Goal: Information Seeking & Learning: Learn about a topic

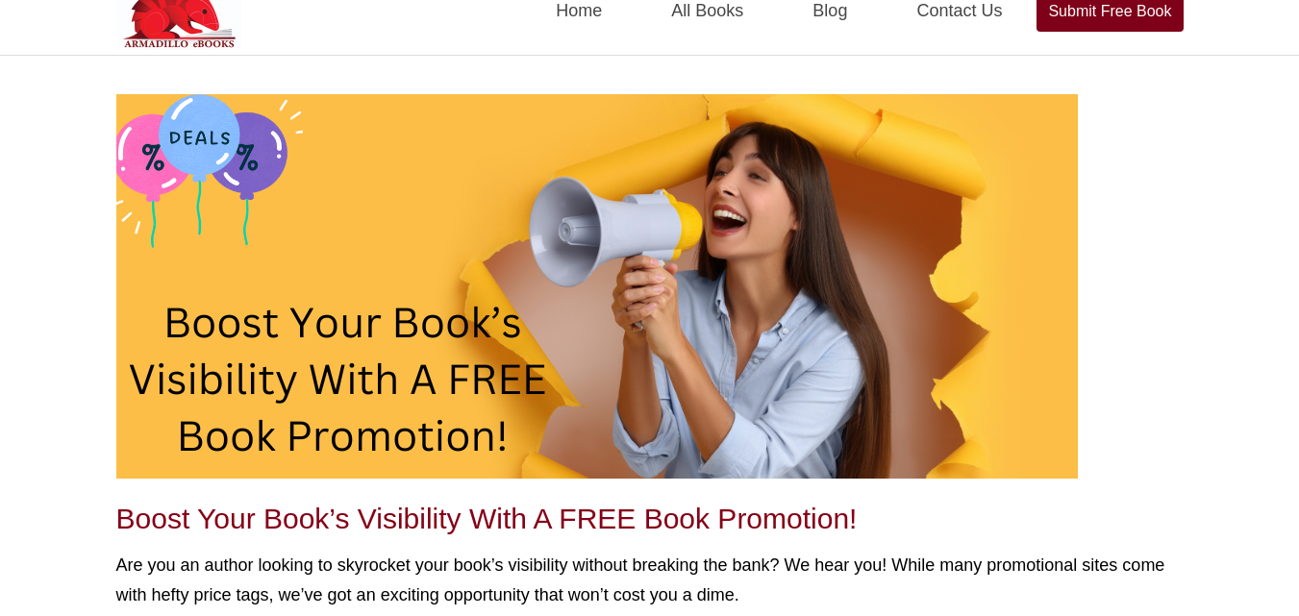
scroll to position [32, 0]
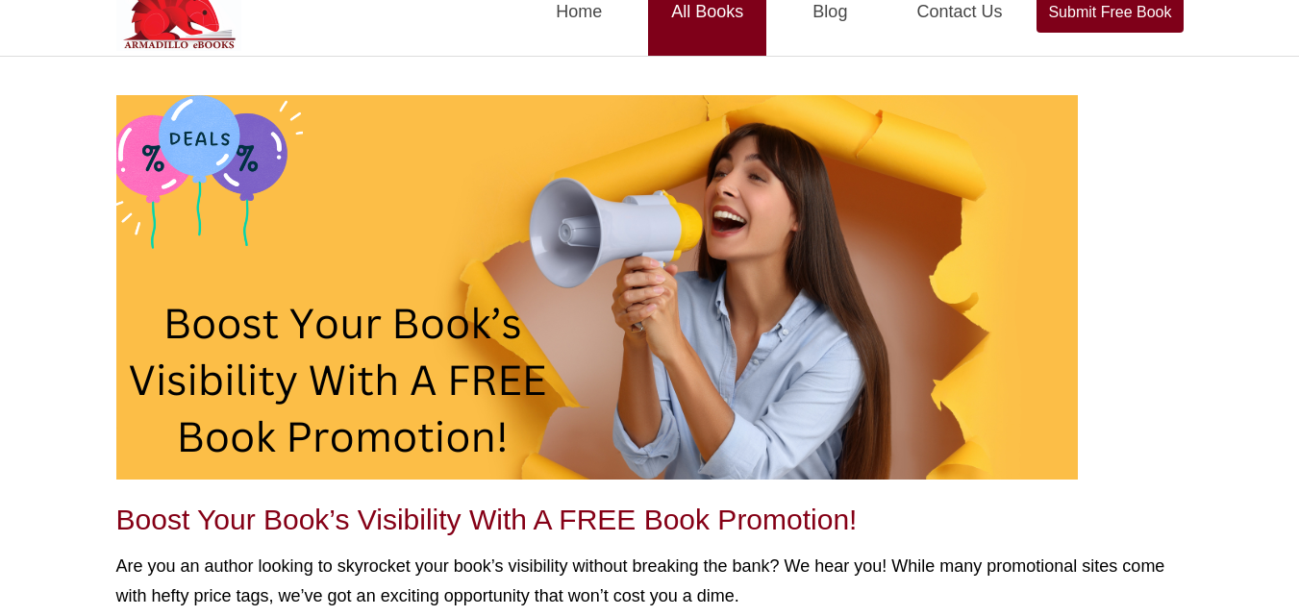
click at [719, 13] on link "All Books" at bounding box center [707, 12] width 118 height 88
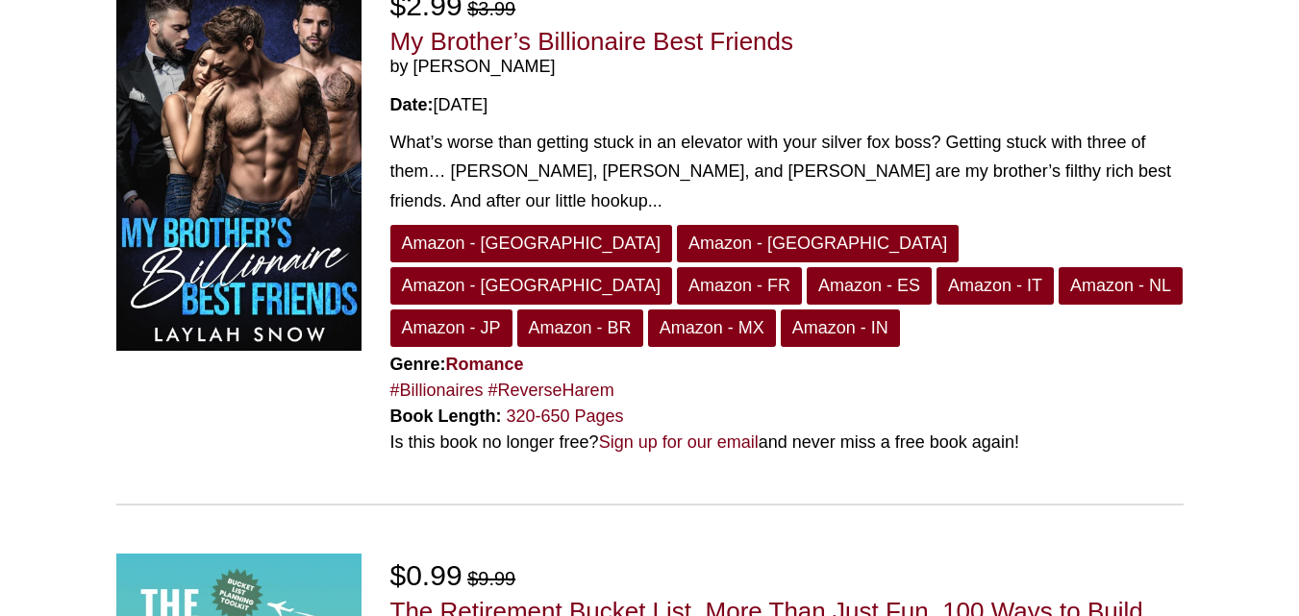
scroll to position [767, 0]
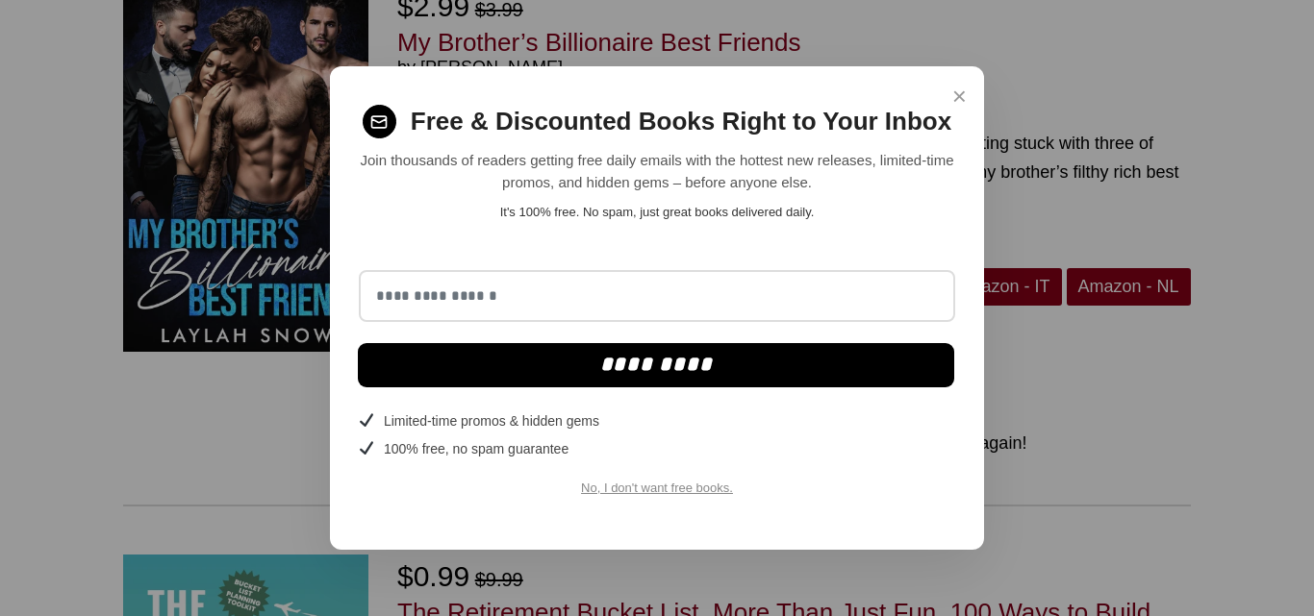
click at [964, 102] on span "×" at bounding box center [959, 97] width 14 height 38
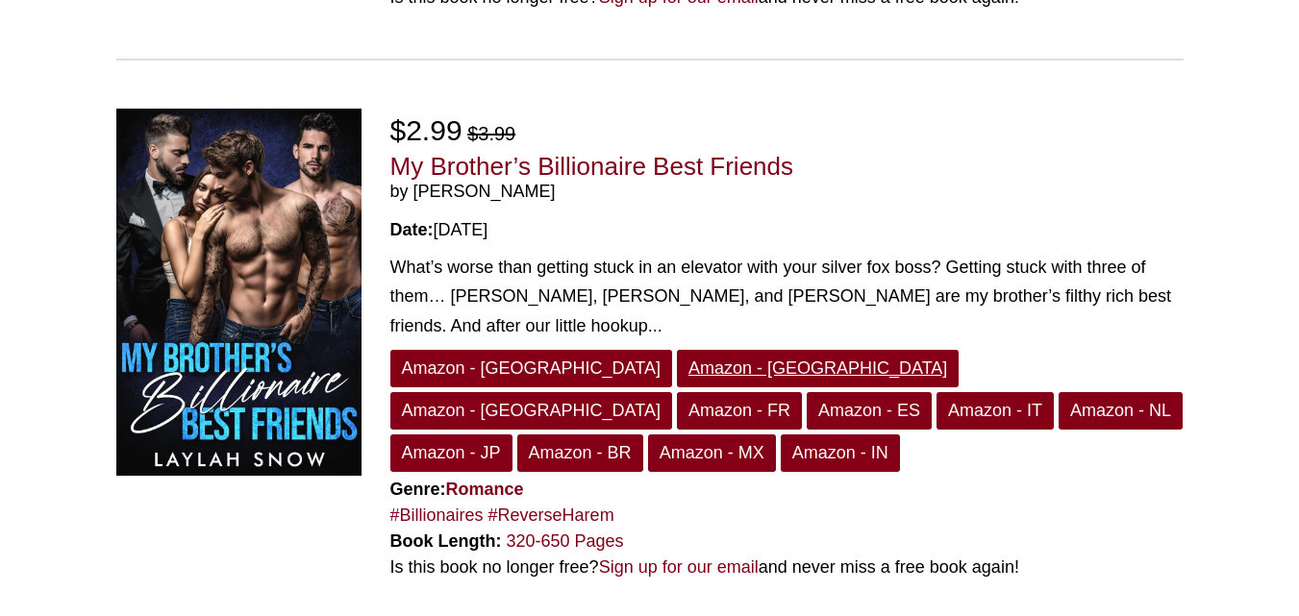
scroll to position [641, 0]
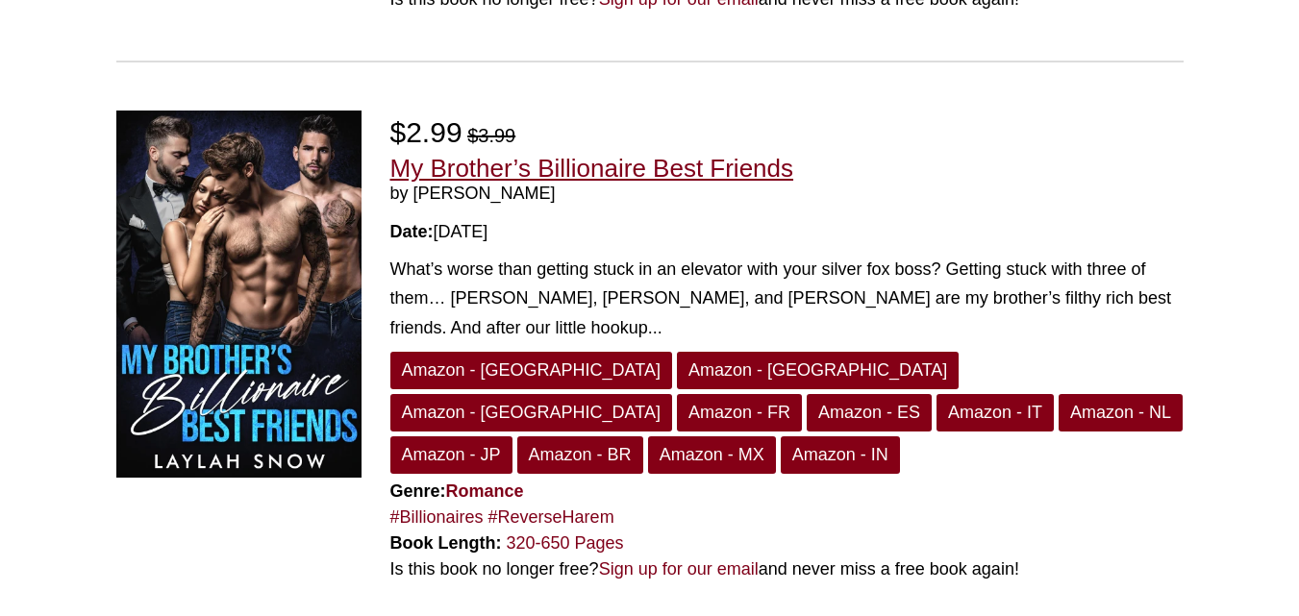
click at [473, 154] on link "My Brother’s Billionaire Best Friends" at bounding box center [592, 168] width 404 height 29
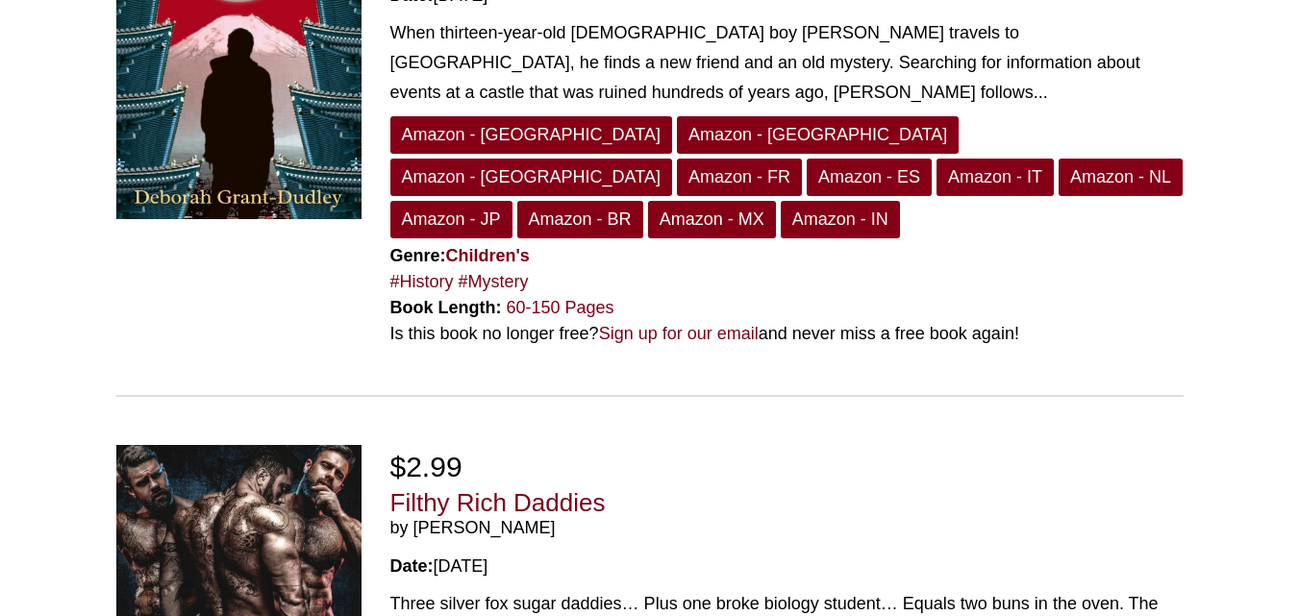
scroll to position [3708, 0]
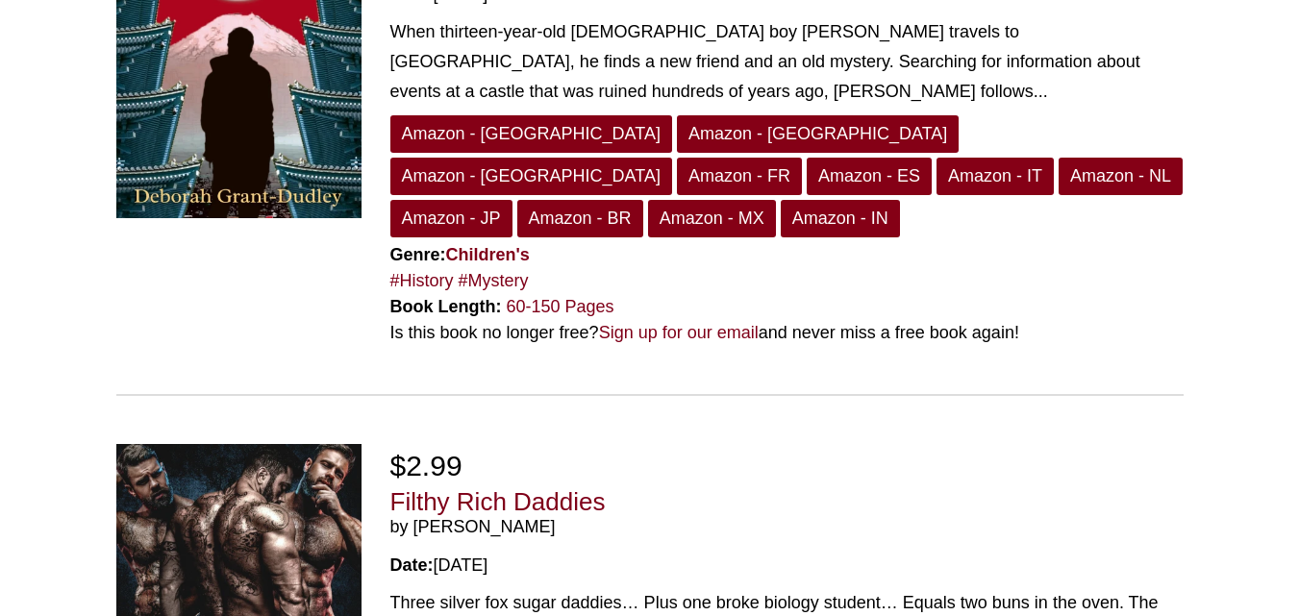
click at [638, 122] on div "Free $1.99 The Lost Castle: A Cameron Barnes Travel Mystery (The Lost Mysteries…" at bounding box center [650, 119] width 1068 height 553
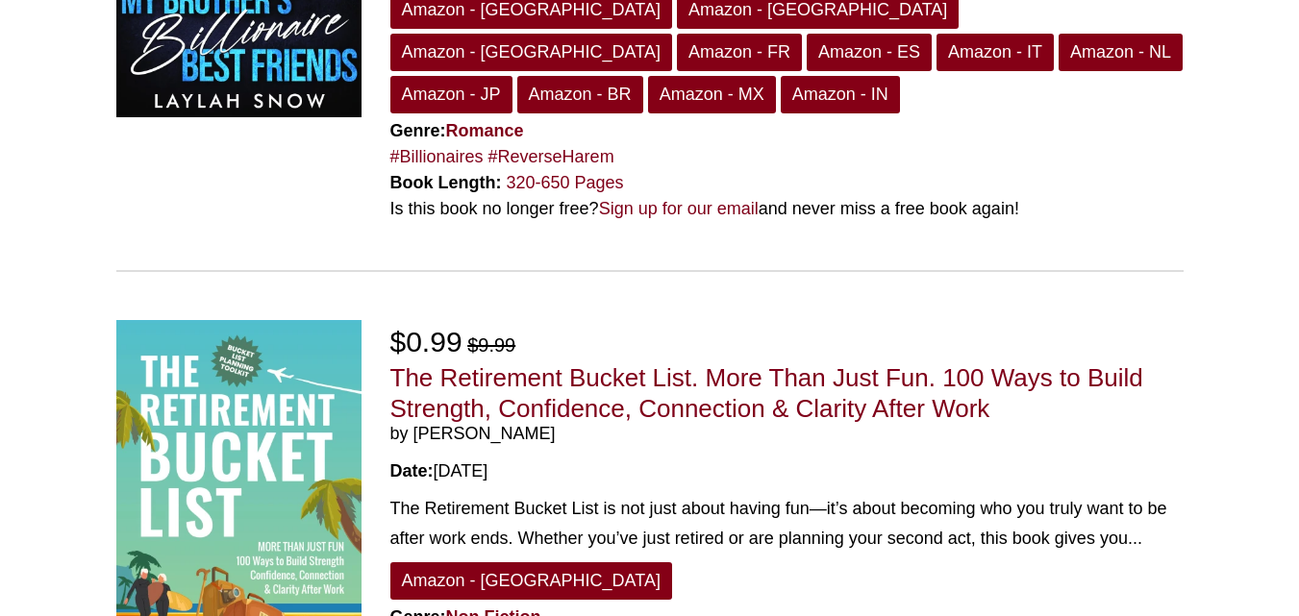
scroll to position [0, 0]
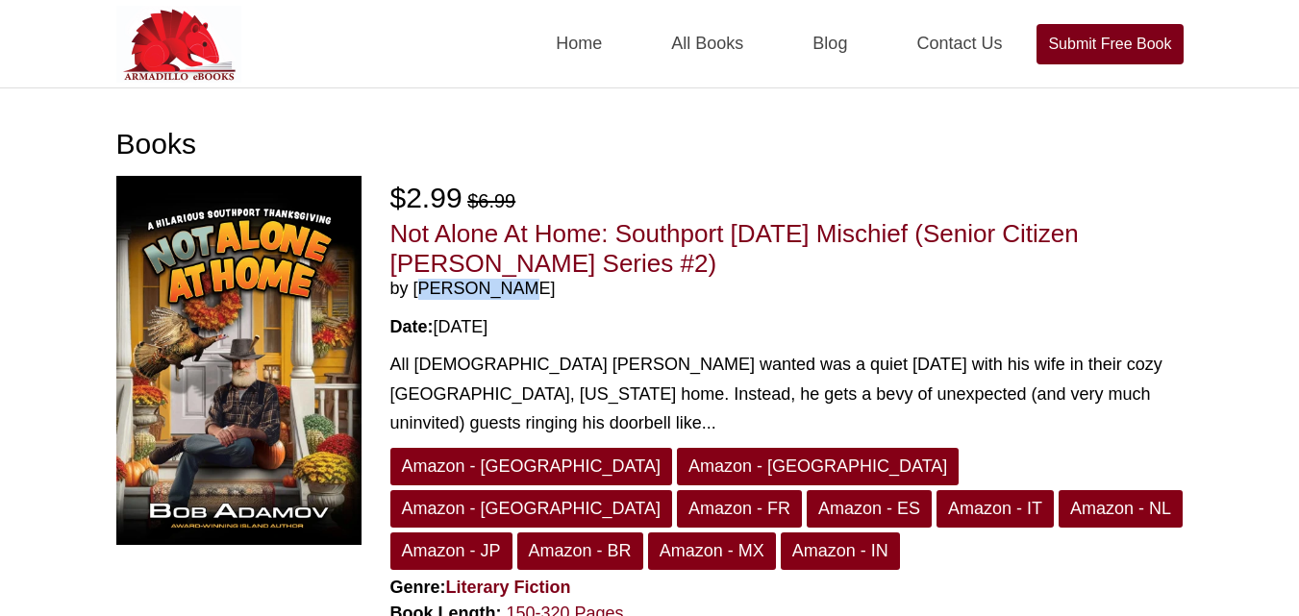
drag, startPoint x: 518, startPoint y: 295, endPoint x: 416, endPoint y: 293, distance: 102.0
click at [416, 293] on span "by Bob Adamov" at bounding box center [786, 289] width 793 height 21
click at [446, 464] on link "Amazon - US" at bounding box center [531, 467] width 282 height 38
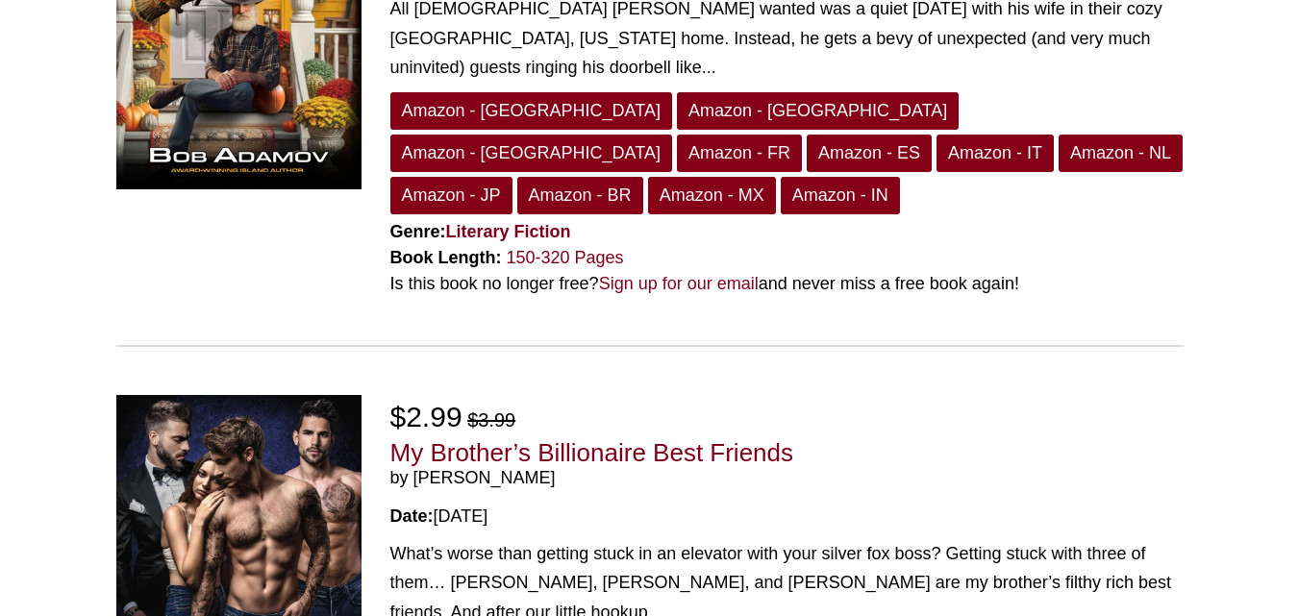
scroll to position [372, 0]
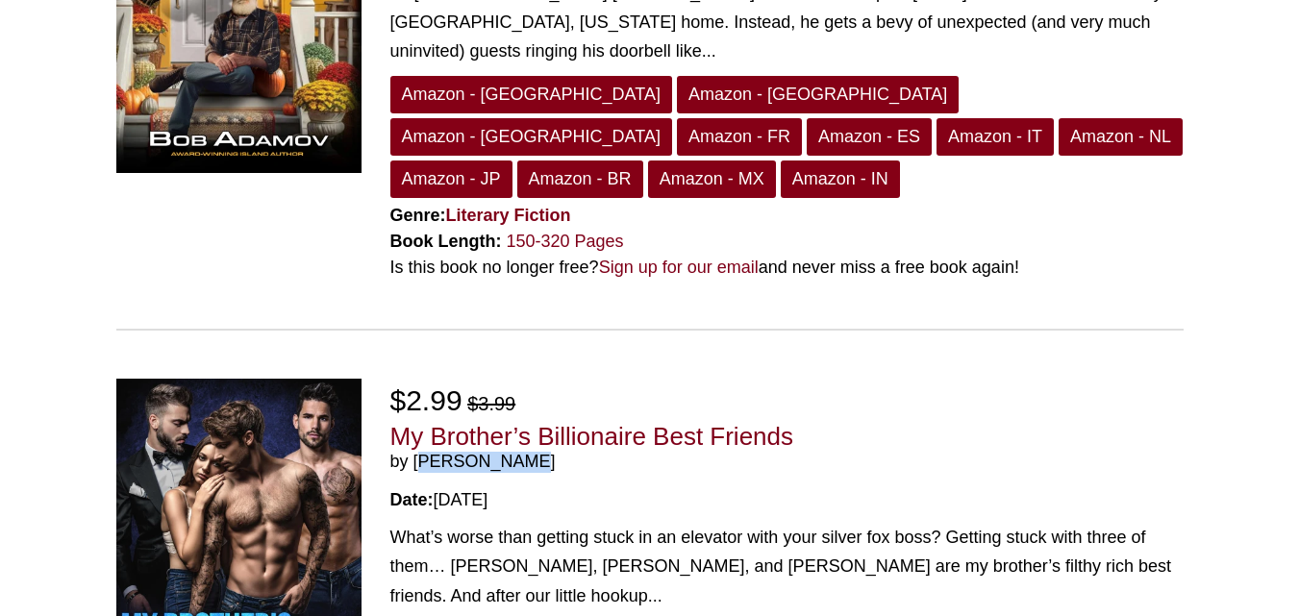
drag, startPoint x: 531, startPoint y: 424, endPoint x: 415, endPoint y: 426, distance: 116.4
click at [415, 452] on span "by [PERSON_NAME]" at bounding box center [786, 462] width 793 height 21
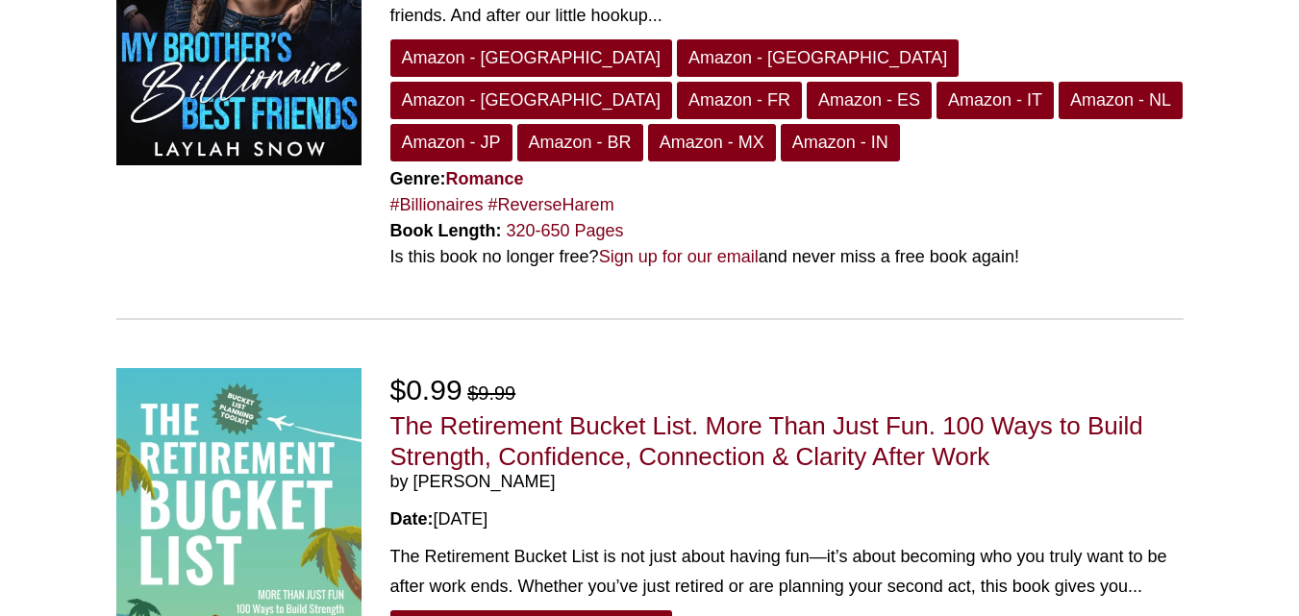
scroll to position [956, 0]
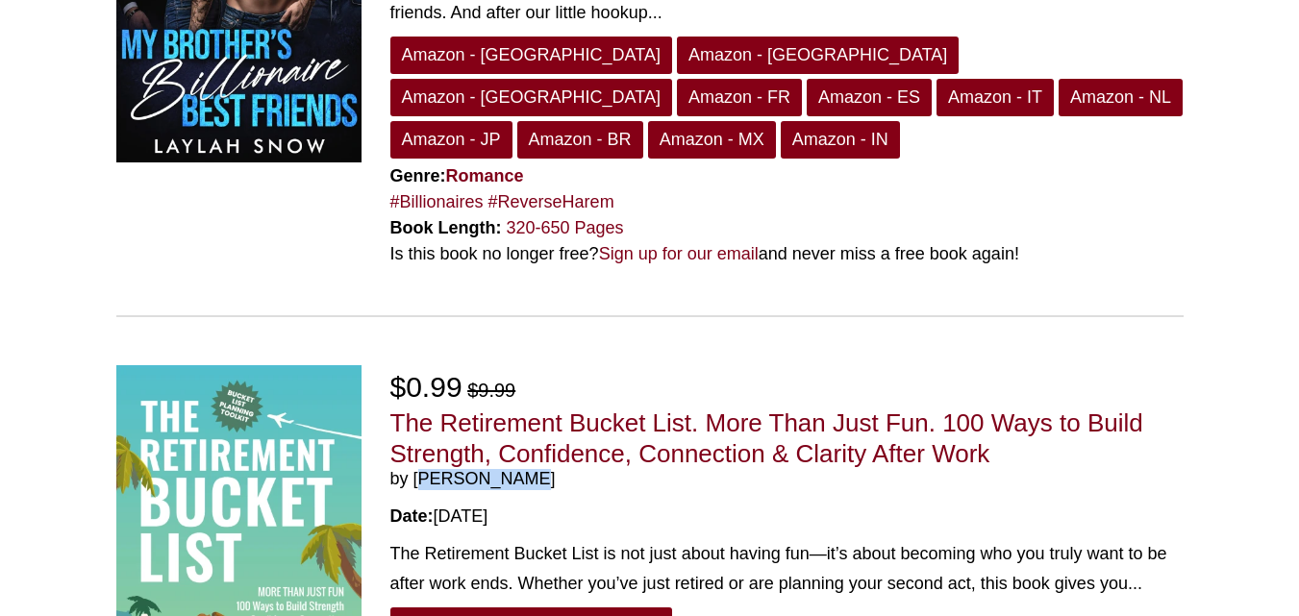
drag, startPoint x: 529, startPoint y: 367, endPoint x: 415, endPoint y: 363, distance: 114.5
click at [415, 469] on span "by Eli Granton" at bounding box center [786, 479] width 793 height 21
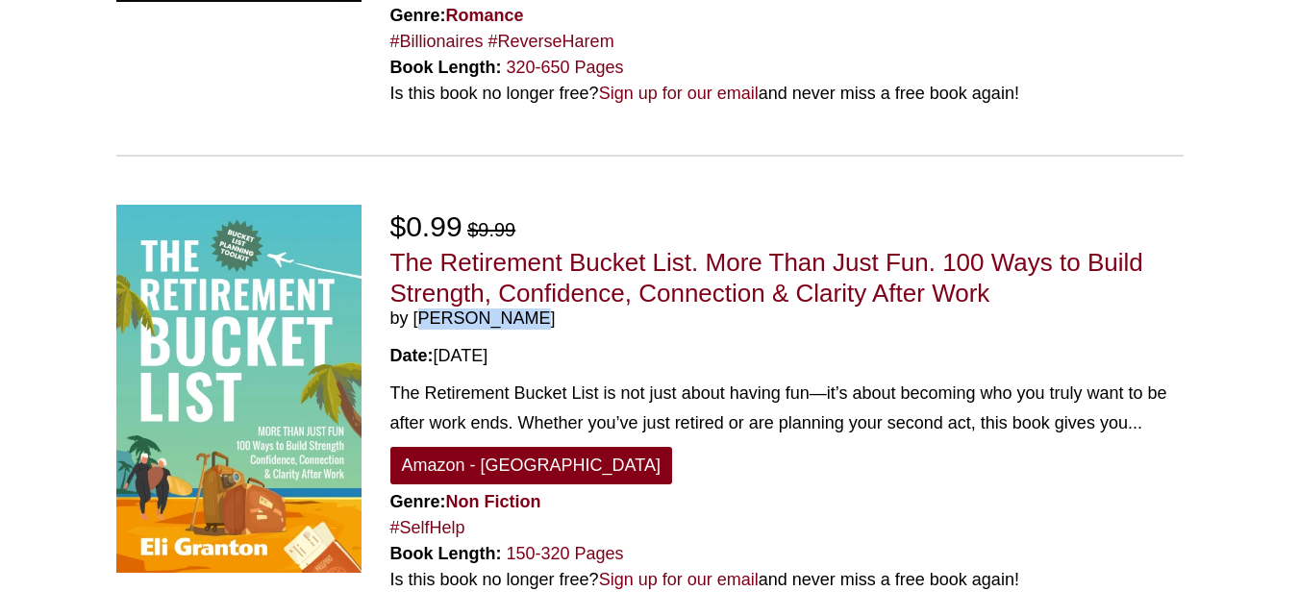
scroll to position [1097, 0]
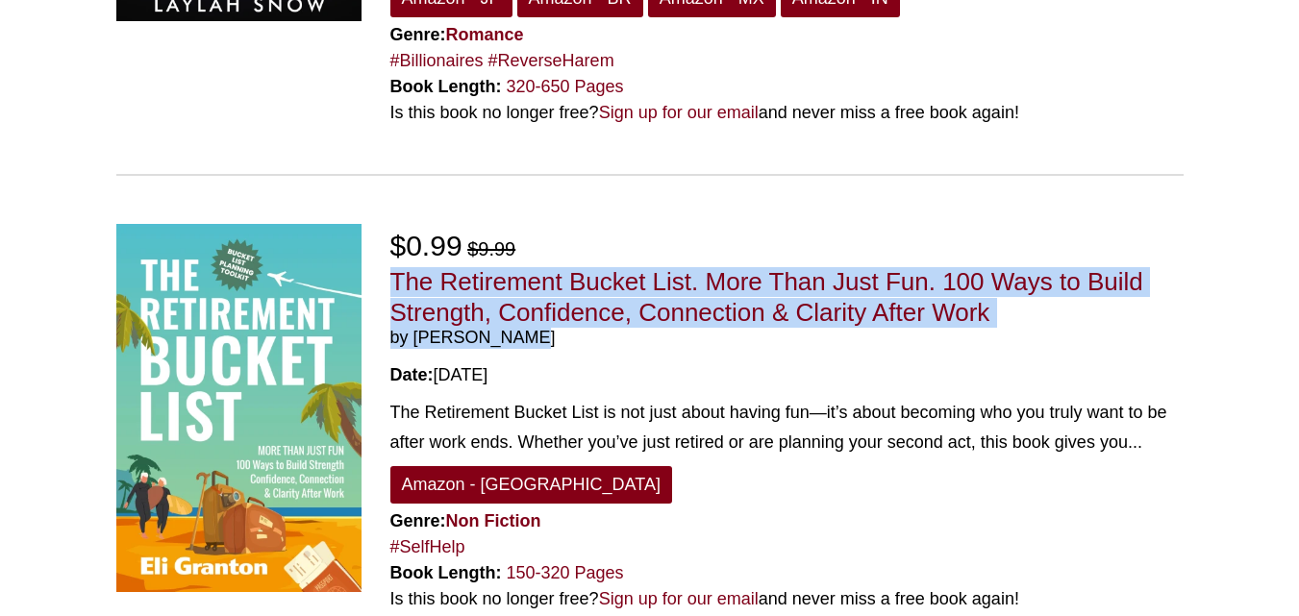
drag, startPoint x: 388, startPoint y: 172, endPoint x: 563, endPoint y: 216, distance: 180.5
click at [563, 224] on div "$0.99 $9.99 The Retirement Bucket List. More Than Just Fun. 100 Ways to Build S…" at bounding box center [787, 418] width 822 height 389
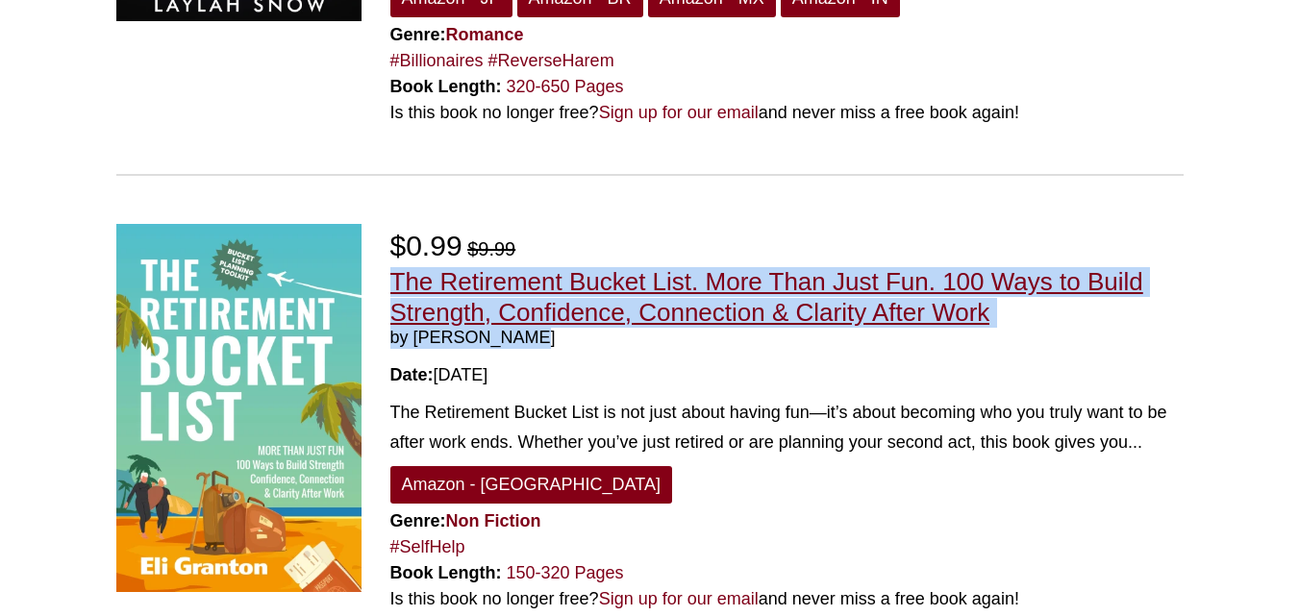
click at [584, 267] on link "The Retirement Bucket List. More Than Just Fun. 100 Ways to Build Strength, Con…" at bounding box center [766, 296] width 753 height 59
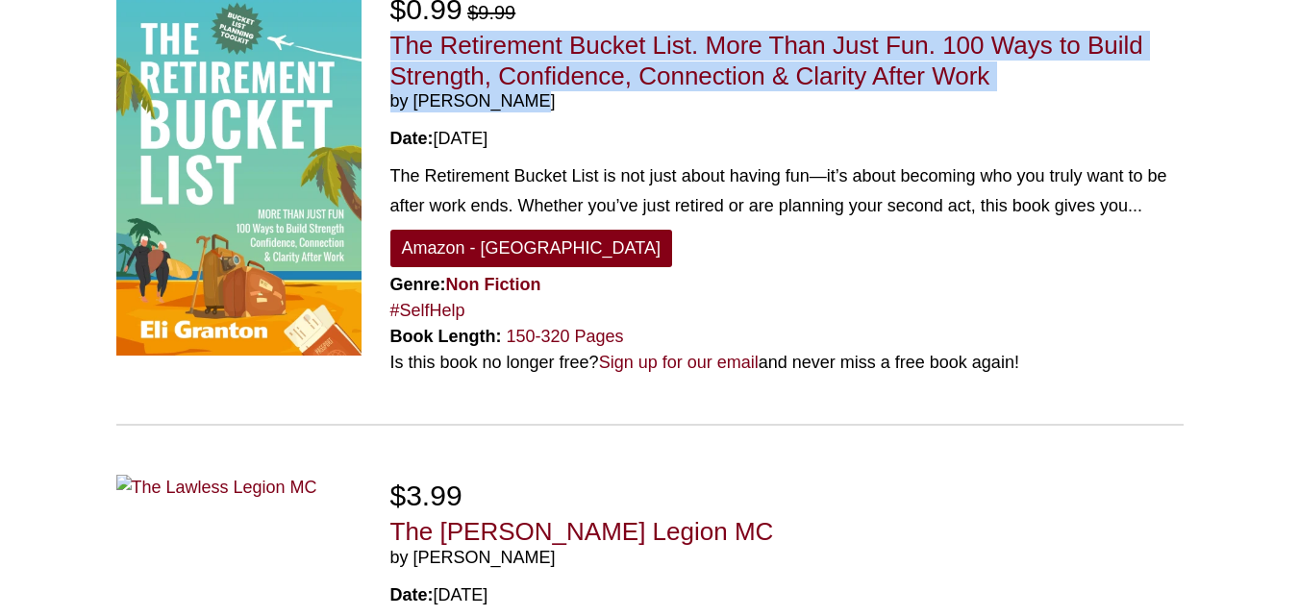
scroll to position [1339, 0]
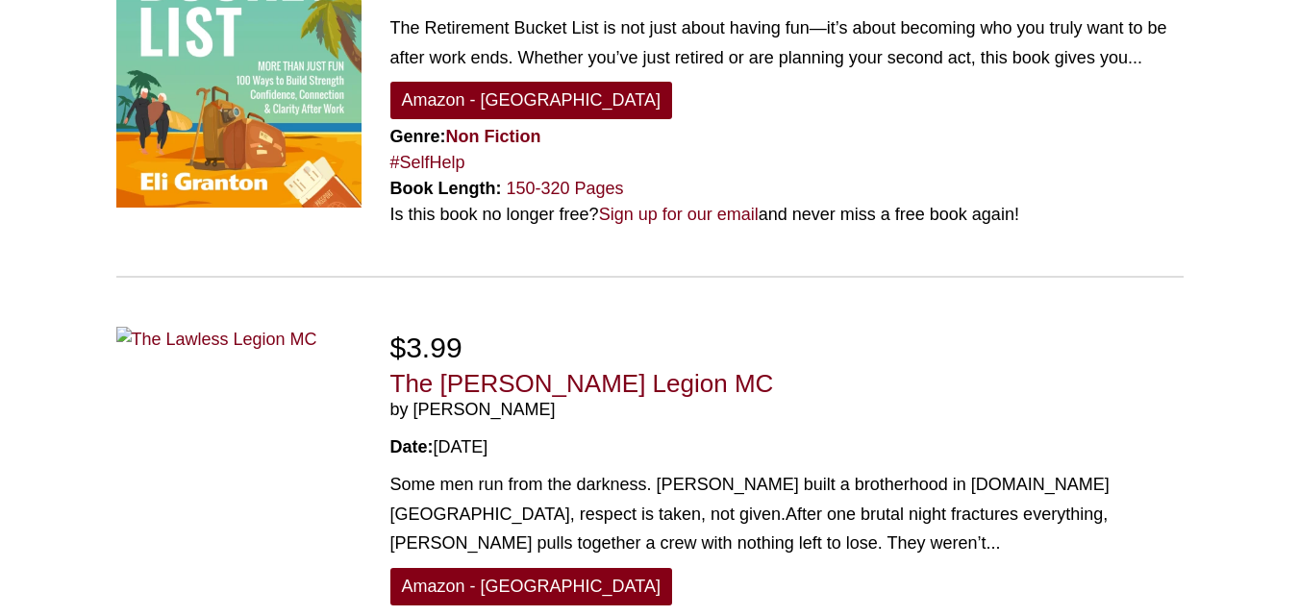
scroll to position [1506, 0]
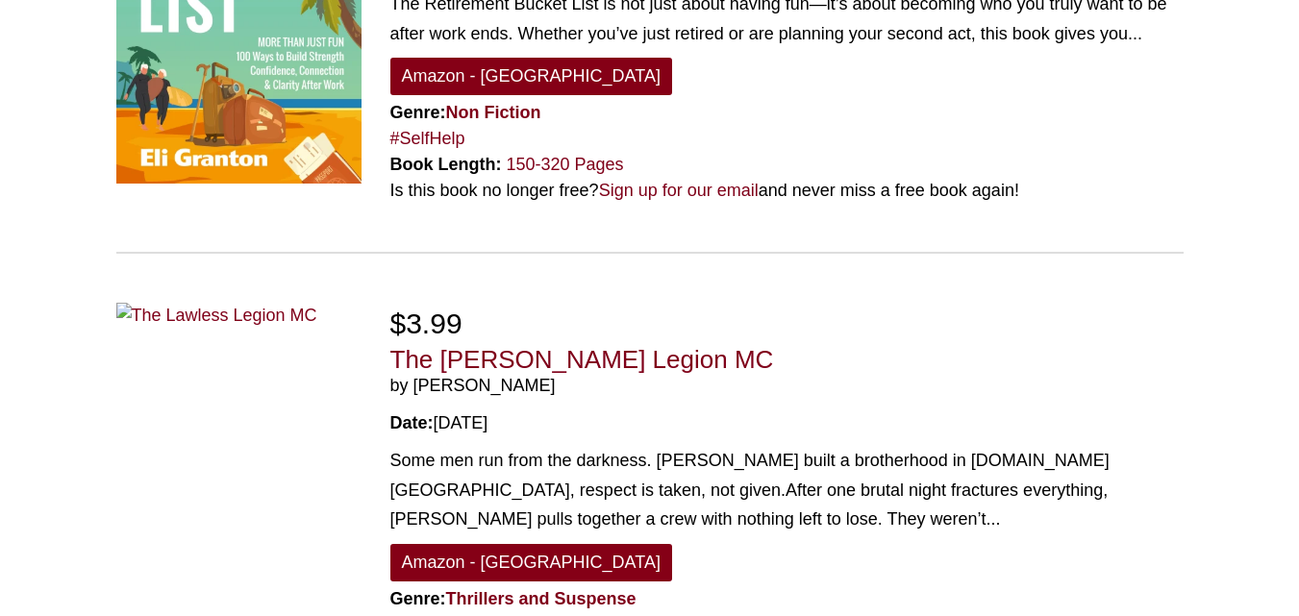
drag, startPoint x: 389, startPoint y: 248, endPoint x: 548, endPoint y: 274, distance: 161.7
click at [548, 302] on div "$3.99 The Lawless Legion MC by Patrick Klein Date: 08/06/2025 Some men run from…" at bounding box center [787, 496] width 822 height 389
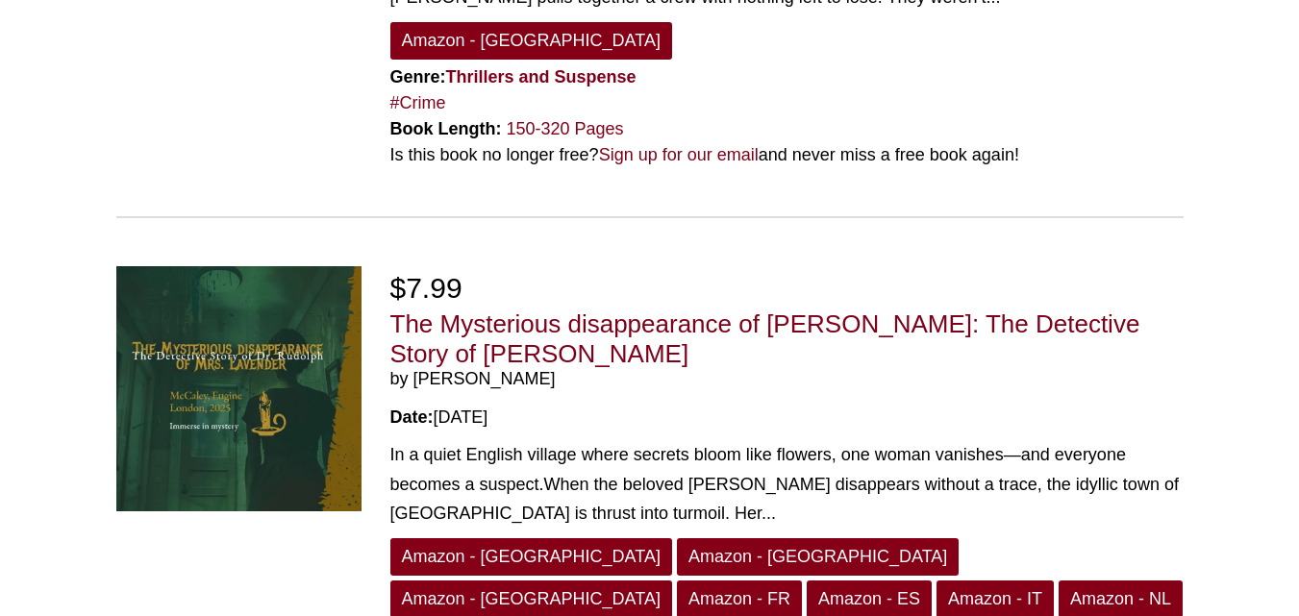
scroll to position [2029, 0]
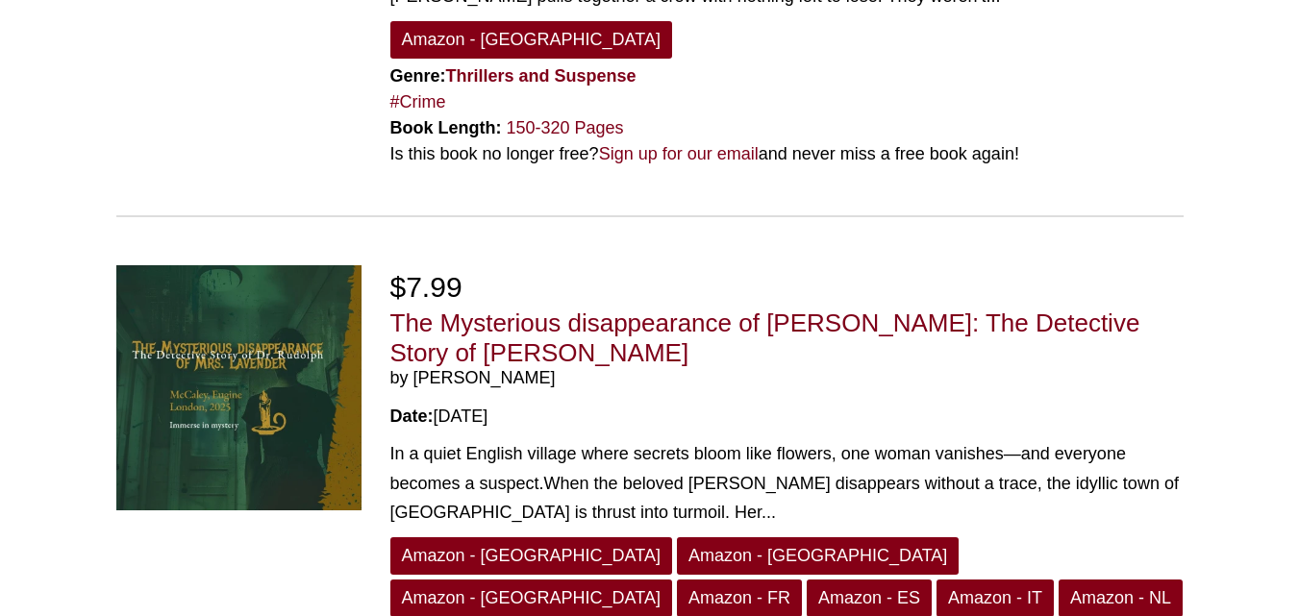
drag, startPoint x: 551, startPoint y: 270, endPoint x: 416, endPoint y: 263, distance: 134.9
click at [416, 368] on span "by Eugine McCaley" at bounding box center [786, 378] width 793 height 21
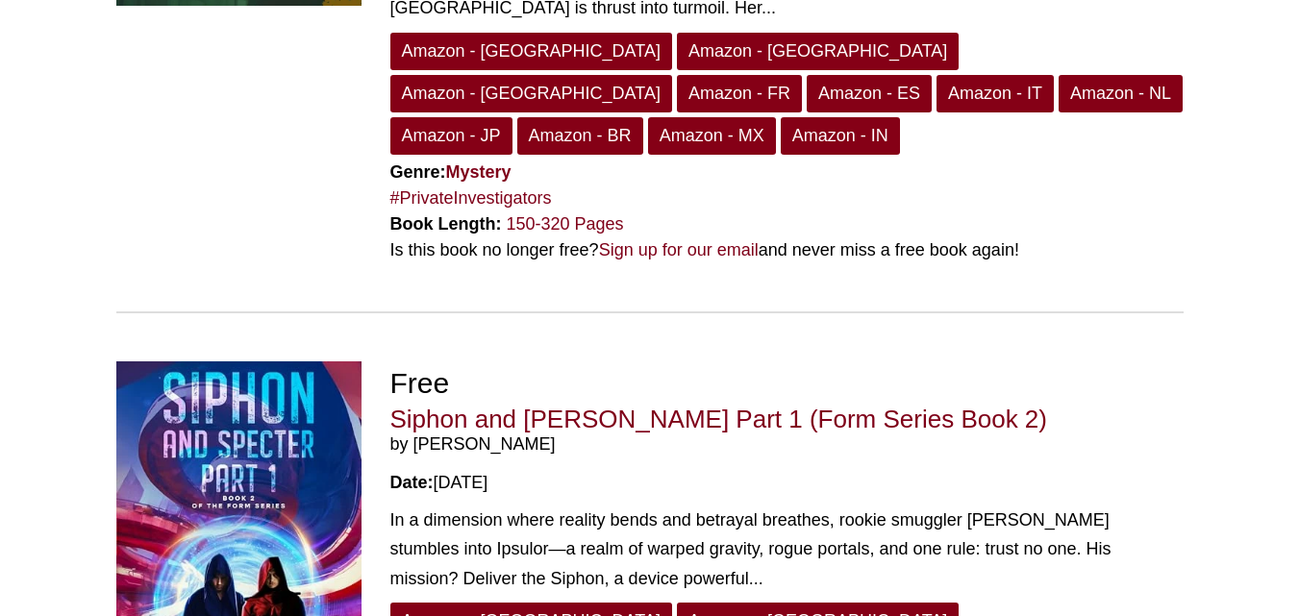
scroll to position [2535, 0]
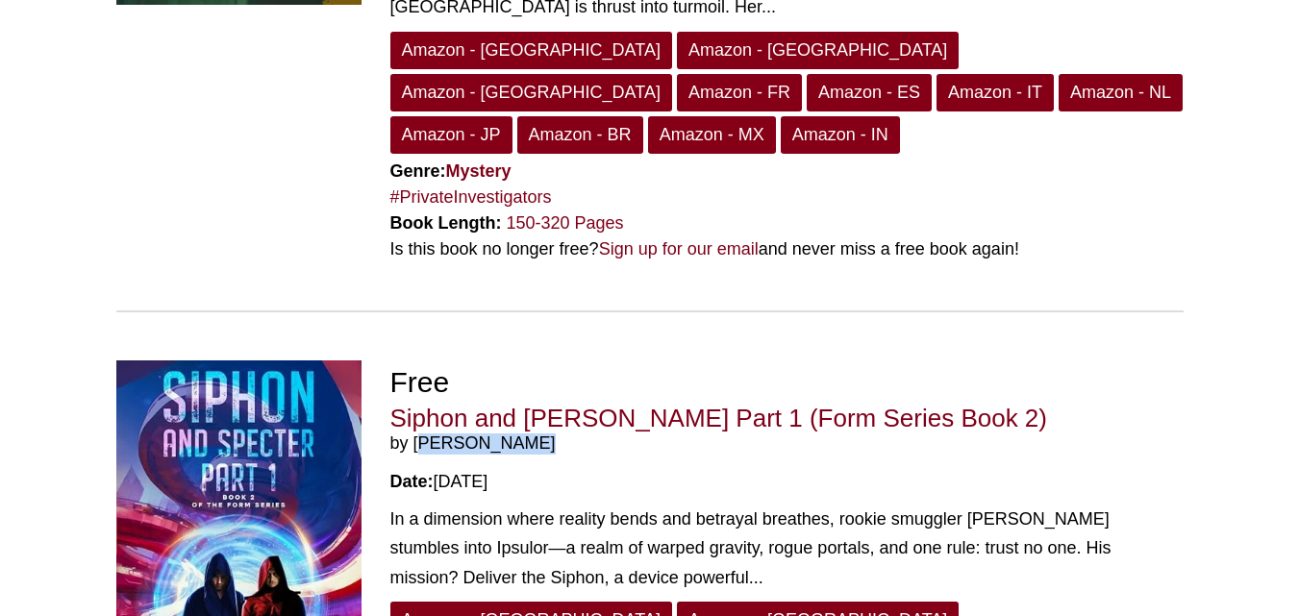
drag, startPoint x: 537, startPoint y: 287, endPoint x: 415, endPoint y: 283, distance: 122.2
click at [415, 434] on span "by [PERSON_NAME]" at bounding box center [786, 444] width 793 height 21
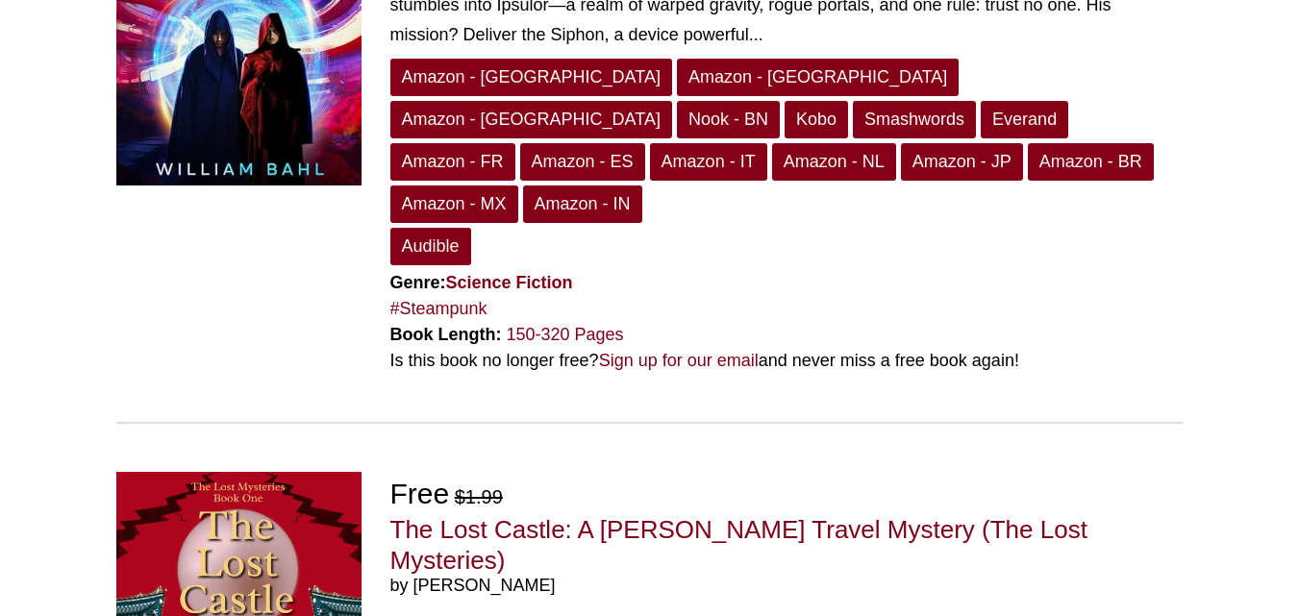
scroll to position [3086, 0]
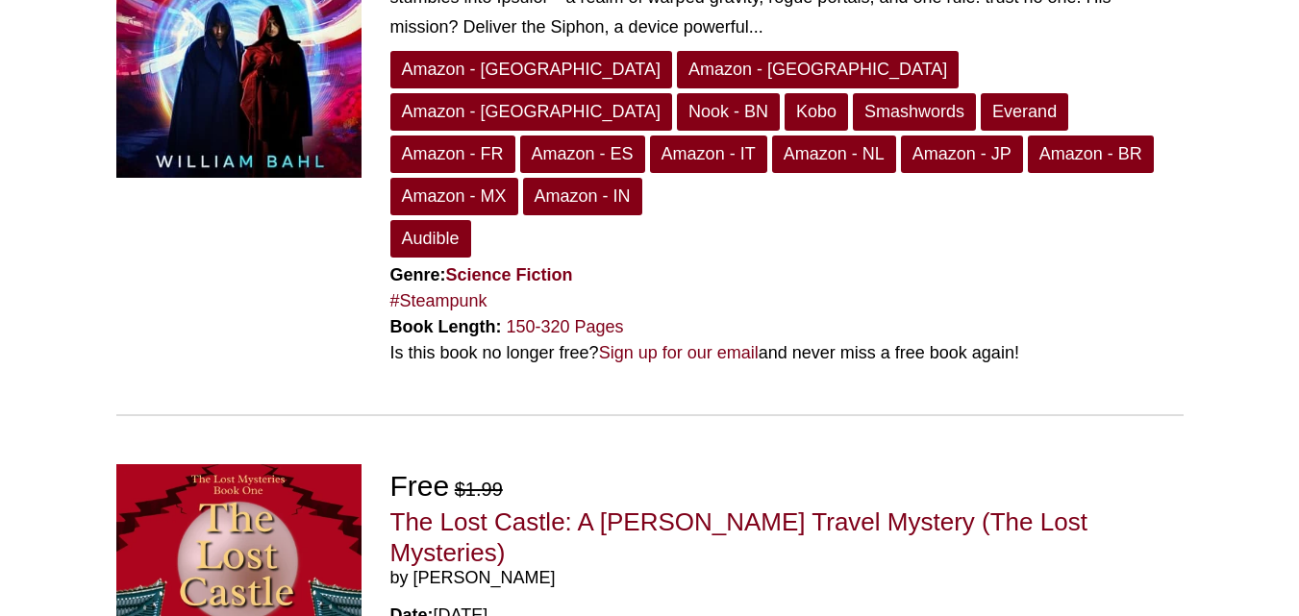
drag, startPoint x: 602, startPoint y: 381, endPoint x: 412, endPoint y: 382, distance: 190.4
click at [412, 568] on span "by Deborah Grant-Dudley" at bounding box center [786, 578] width 793 height 21
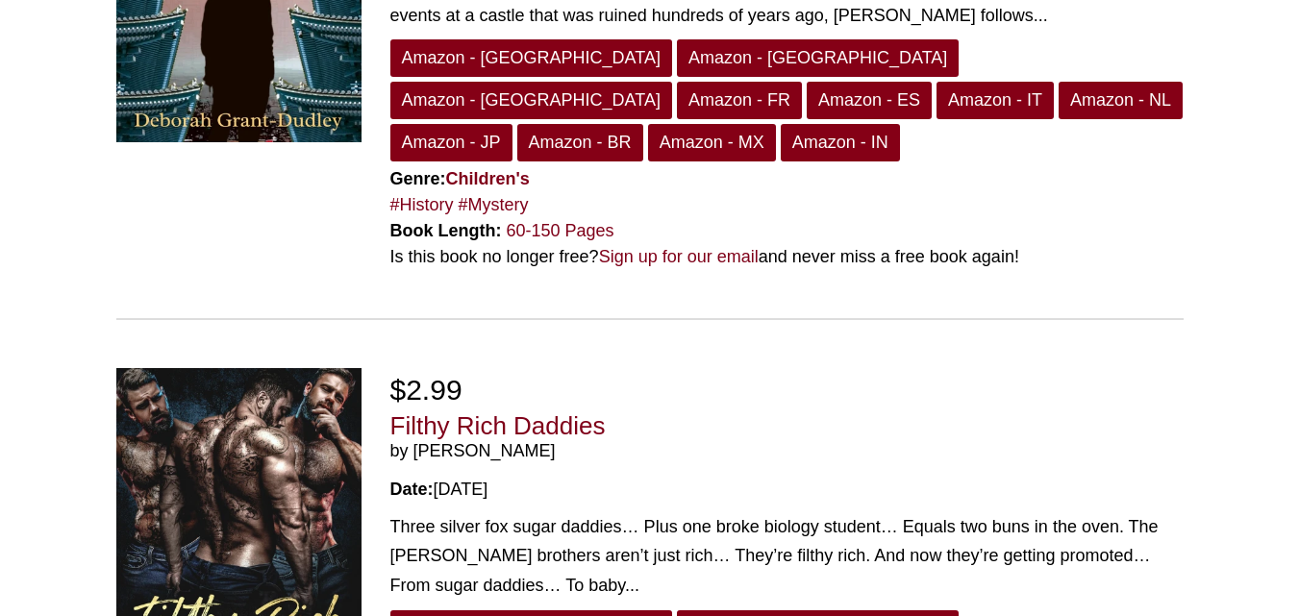
scroll to position [3784, 0]
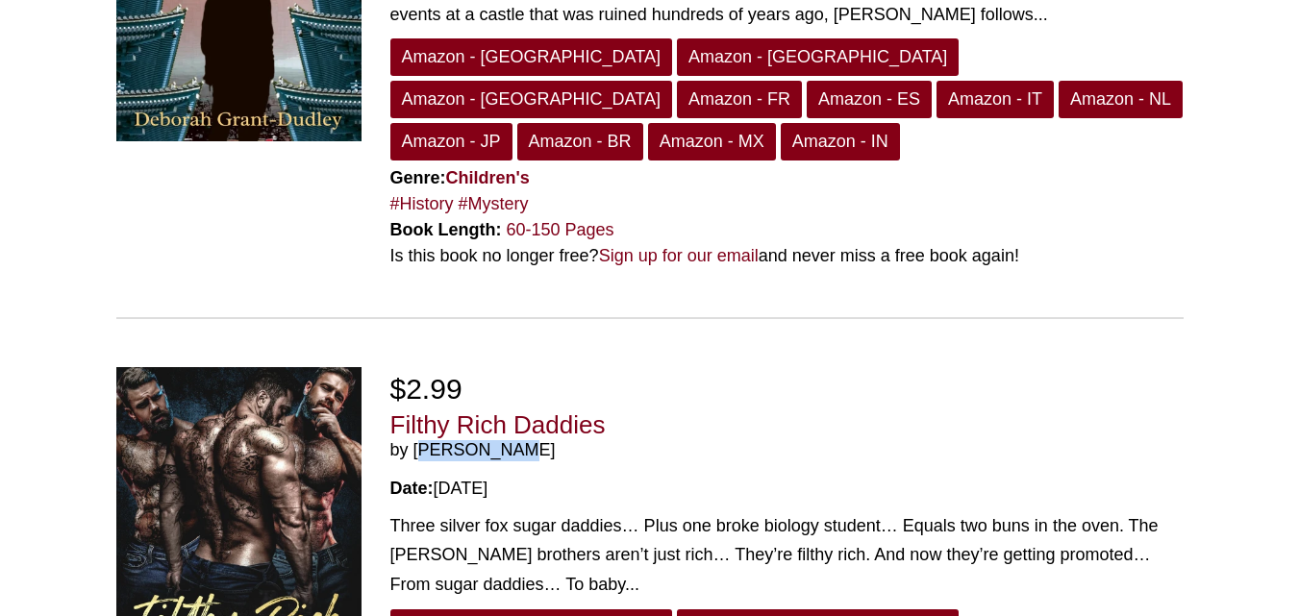
drag, startPoint x: 542, startPoint y: 214, endPoint x: 413, endPoint y: 203, distance: 130.3
click at [413, 440] on span "by Liz Archer" at bounding box center [786, 450] width 793 height 21
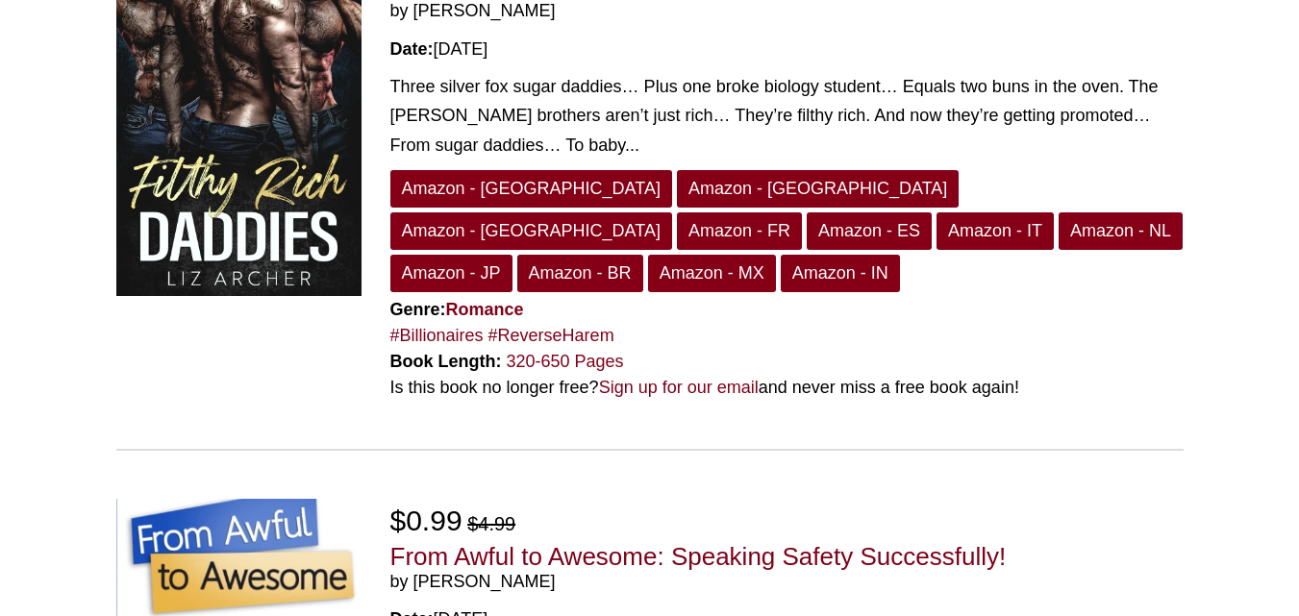
scroll to position [4225, 0]
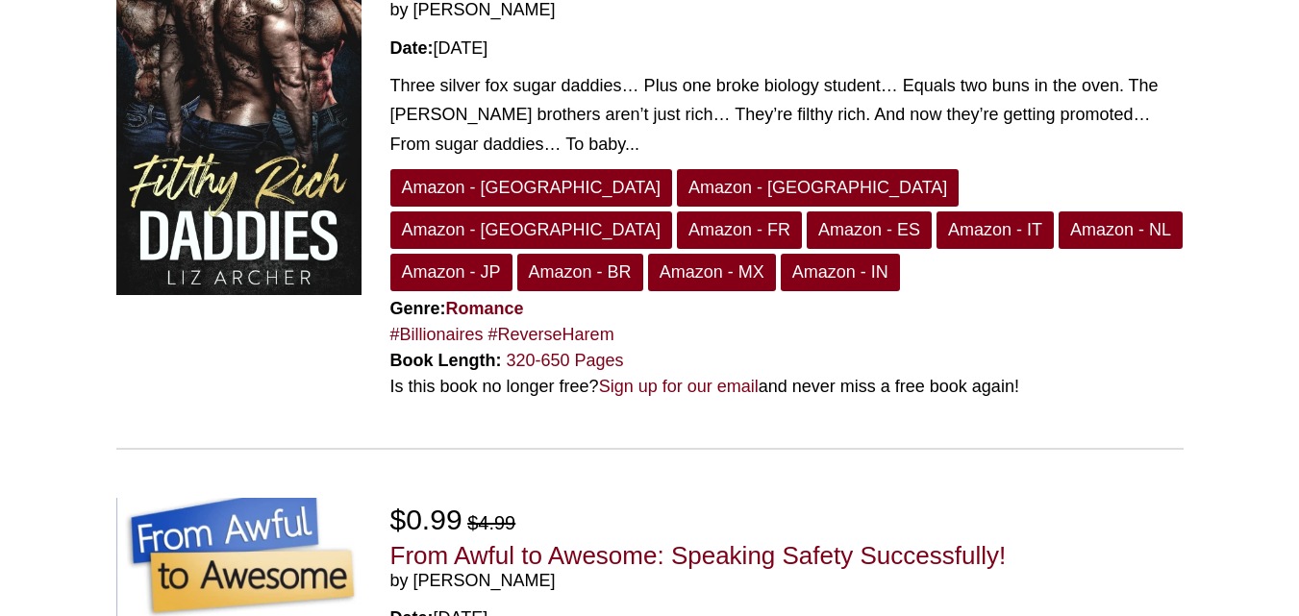
drag, startPoint x: 556, startPoint y: 294, endPoint x: 413, endPoint y: 292, distance: 143.3
click at [413, 571] on span "by Don Franceschi" at bounding box center [786, 581] width 793 height 21
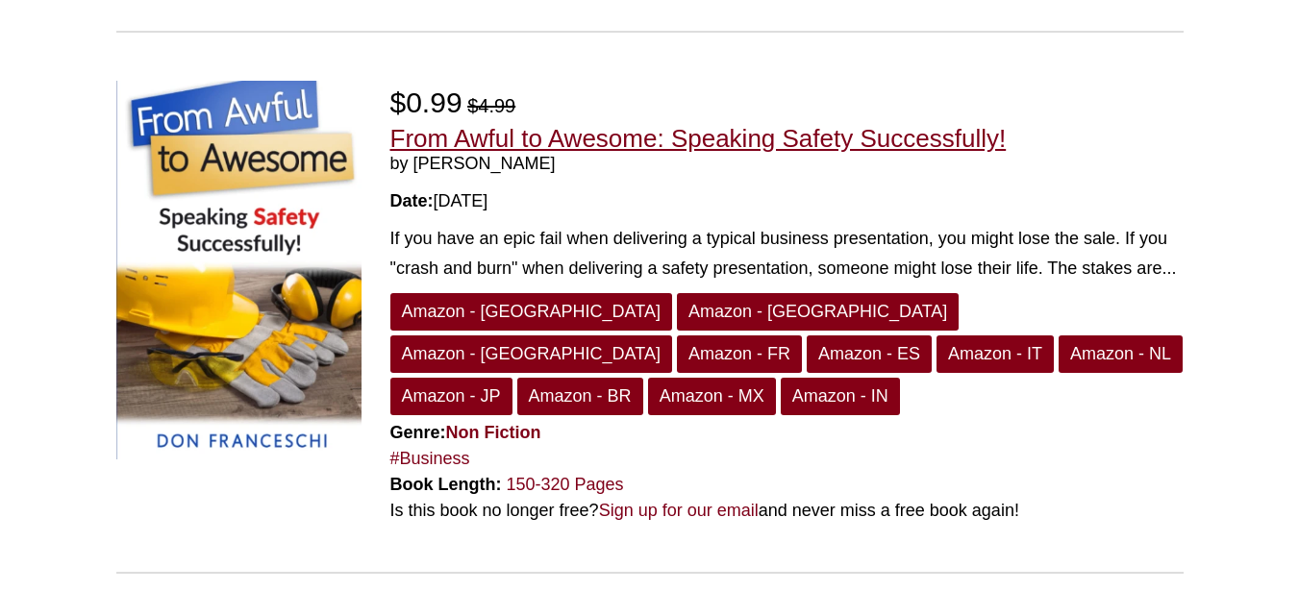
scroll to position [4667, 0]
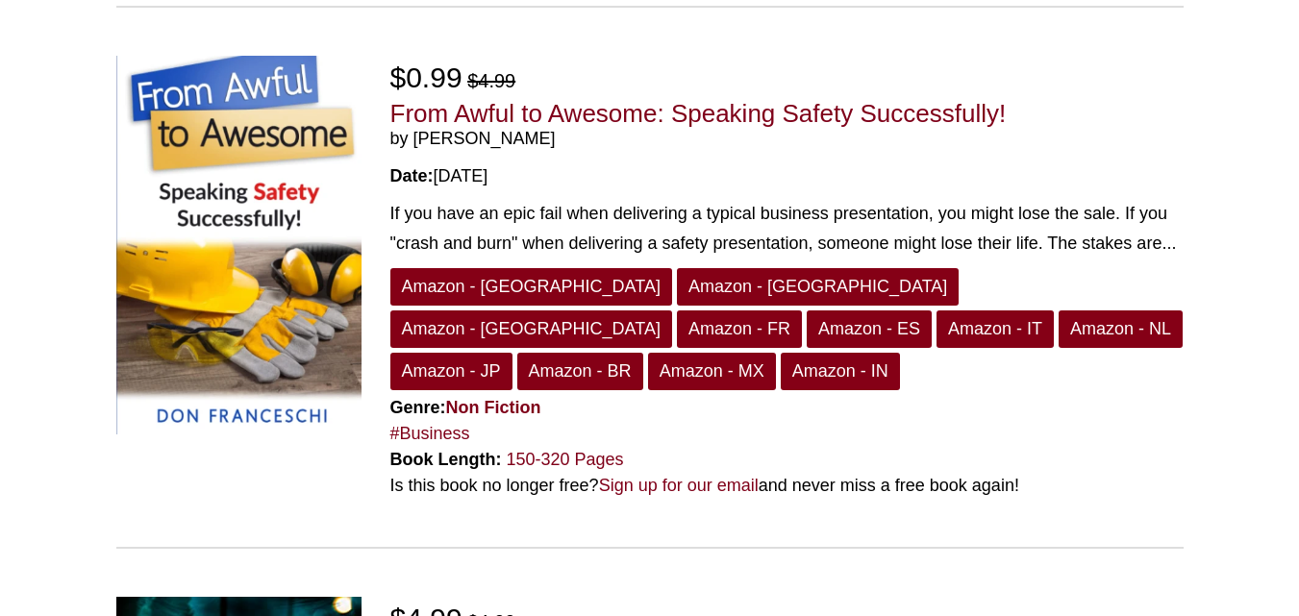
drag, startPoint x: 558, startPoint y: 353, endPoint x: 415, endPoint y: 359, distance: 142.5
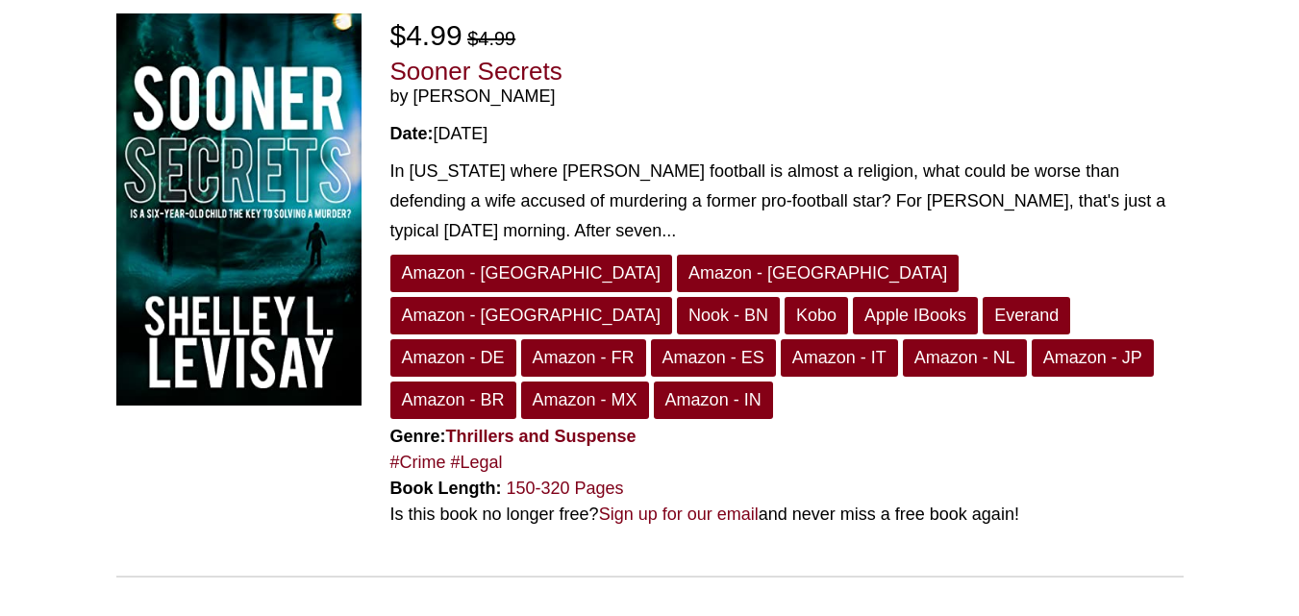
scroll to position [5211, 0]
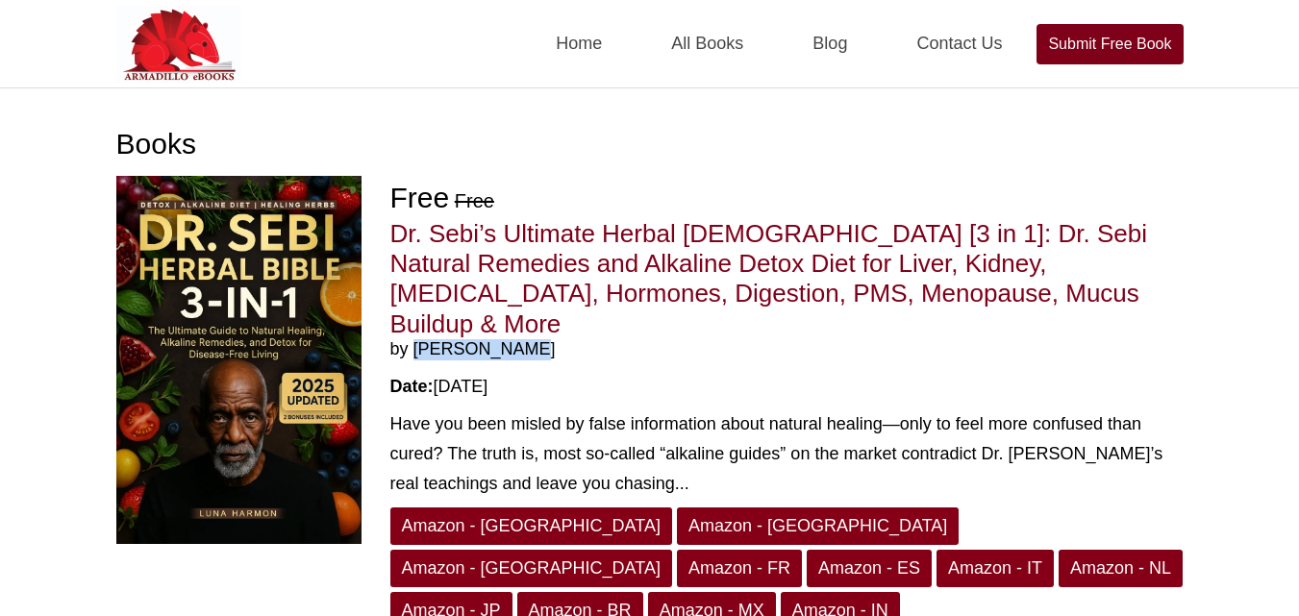
click at [411, 339] on span "by [PERSON_NAME]" at bounding box center [786, 349] width 793 height 21
click at [466, 508] on link "Amazon - [GEOGRAPHIC_DATA]" at bounding box center [531, 527] width 282 height 38
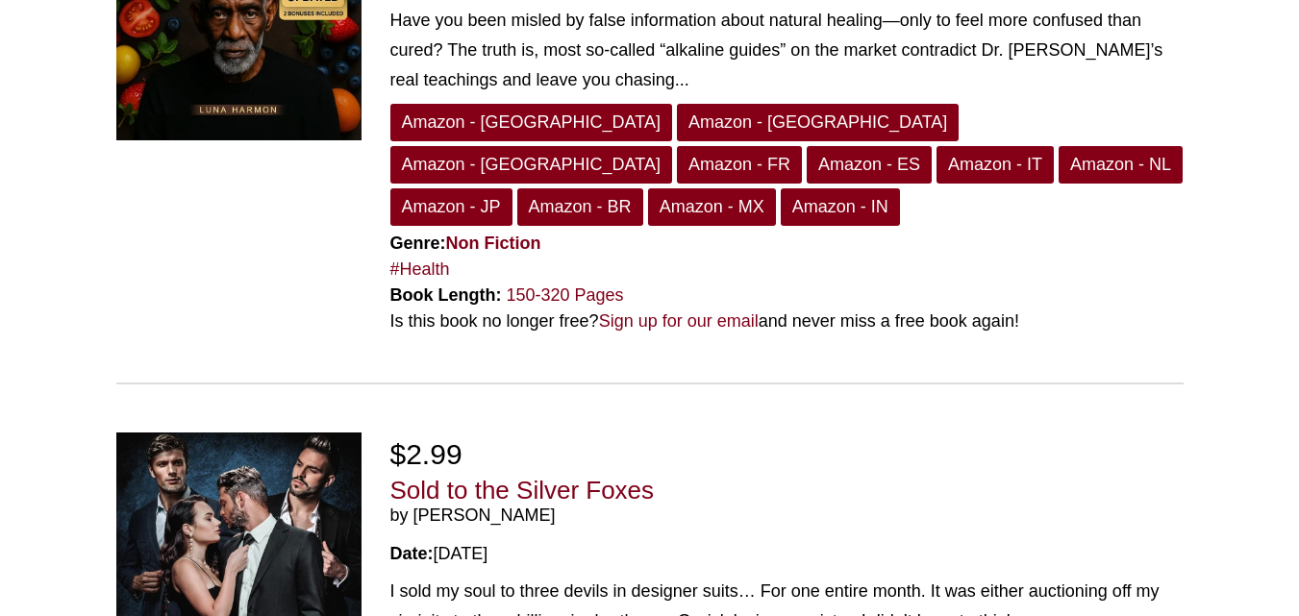
scroll to position [550, 0]
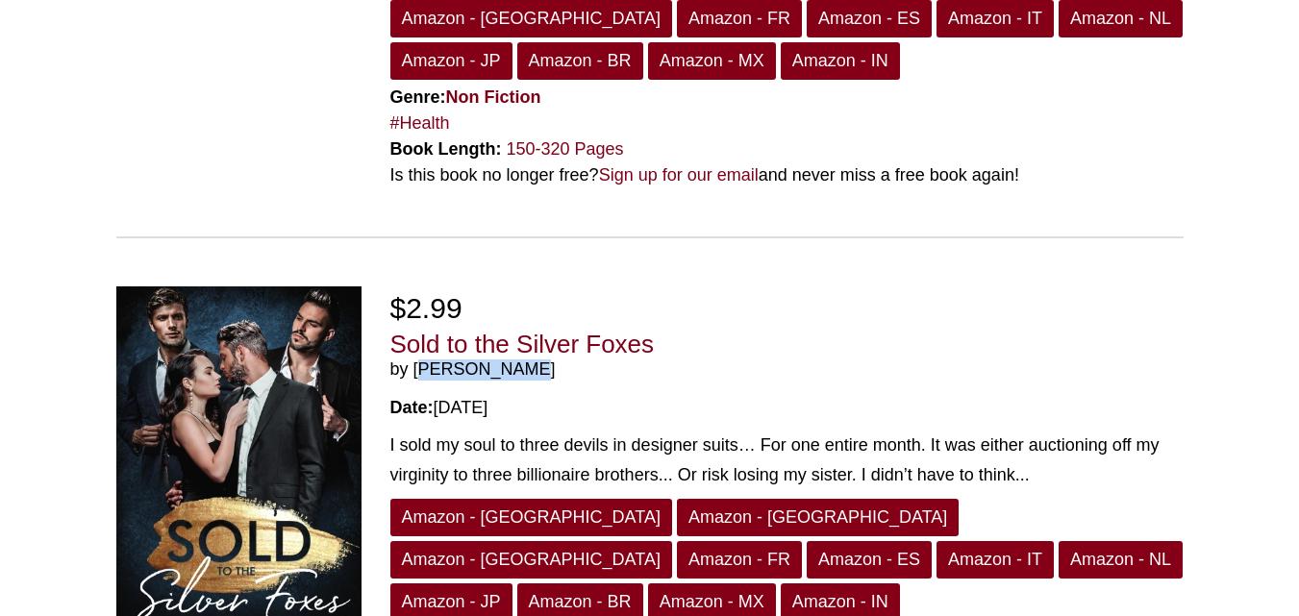
drag, startPoint x: 533, startPoint y: 294, endPoint x: 415, endPoint y: 304, distance: 117.7
click at [415, 360] on span "by [PERSON_NAME]" at bounding box center [786, 370] width 793 height 21
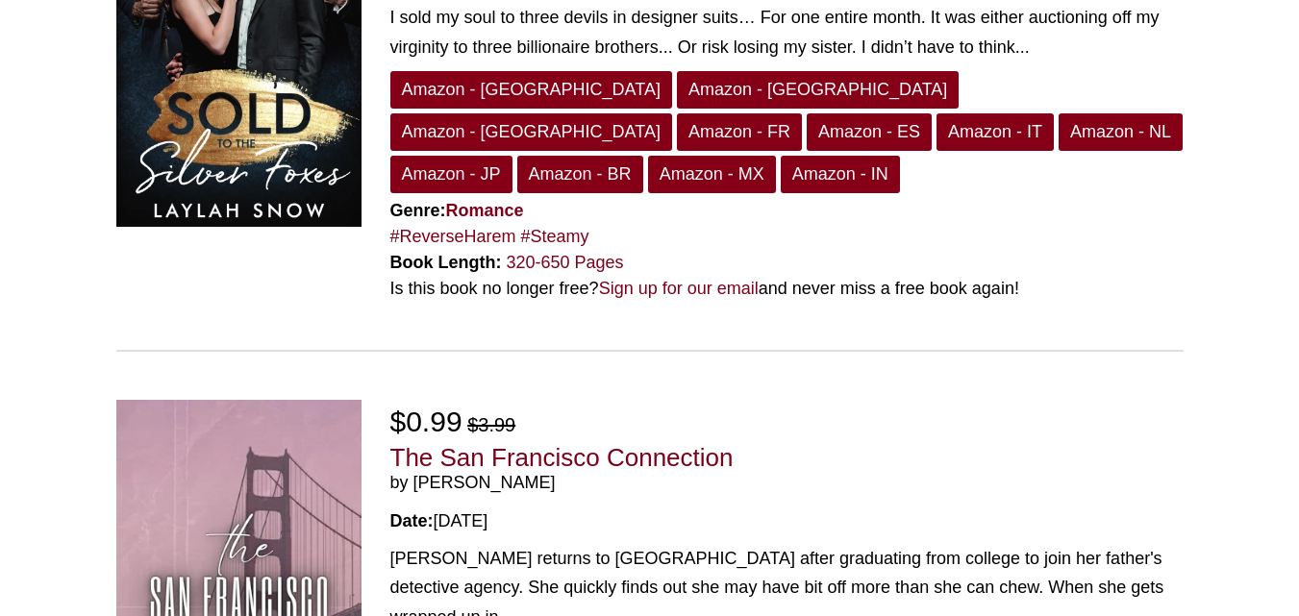
scroll to position [1070, 0]
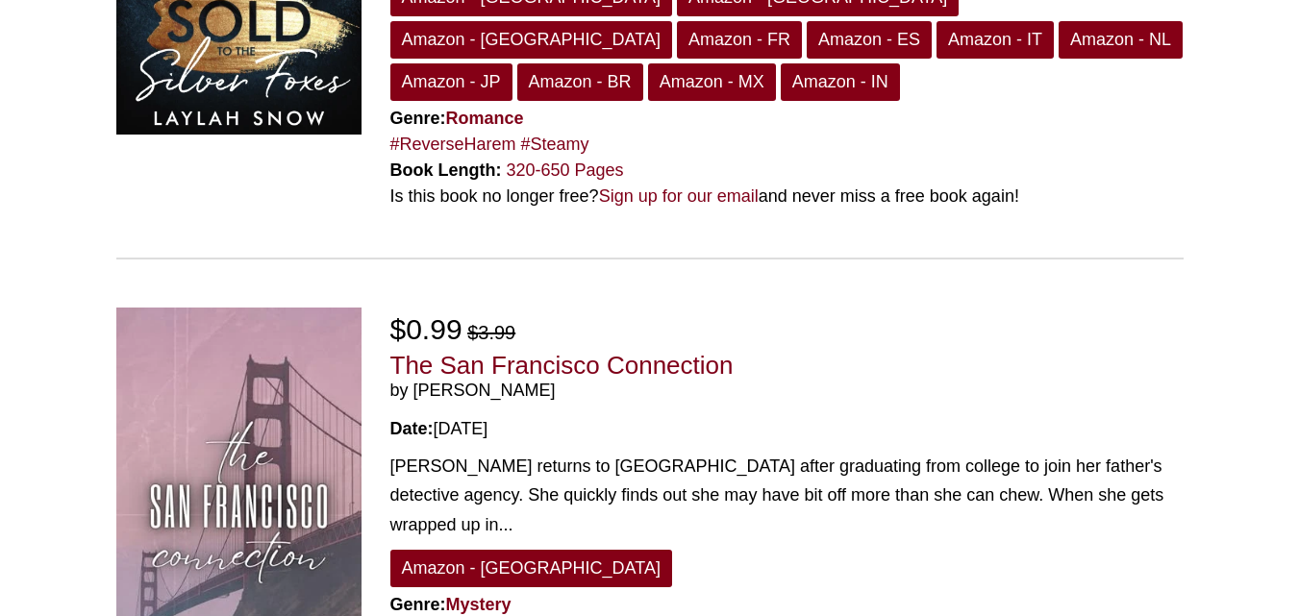
drag, startPoint x: 565, startPoint y: 277, endPoint x: 414, endPoint y: 269, distance: 151.2
click at [414, 381] on span "by Kelly Allegretti" at bounding box center [786, 391] width 793 height 21
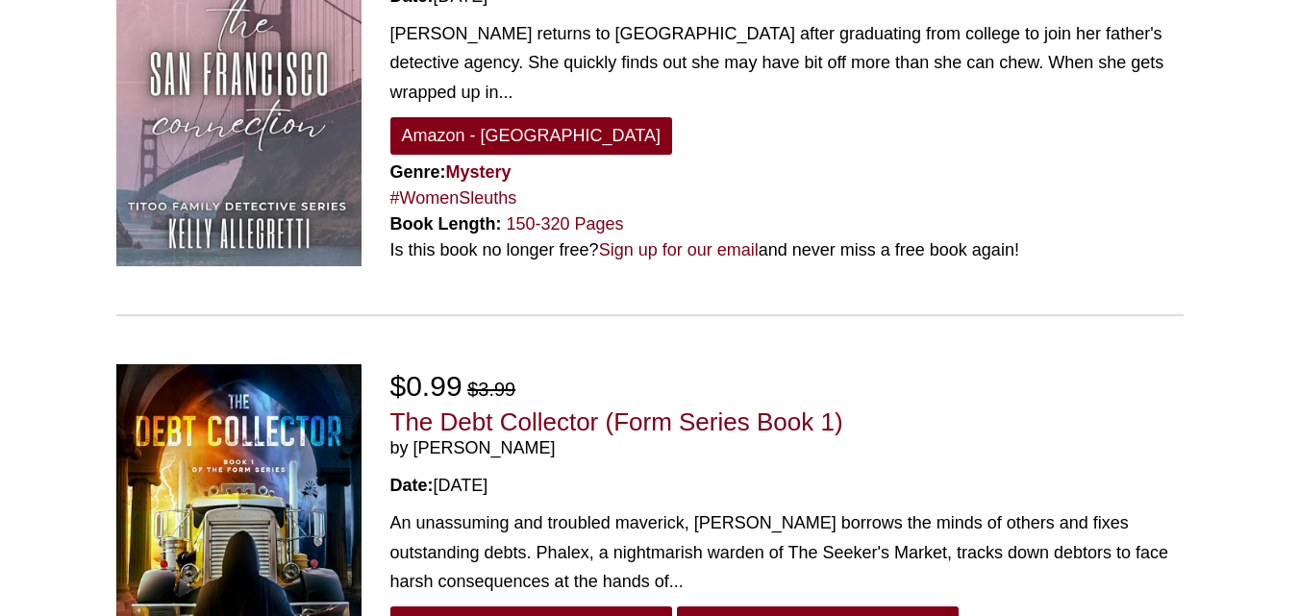
scroll to position [1520, 0]
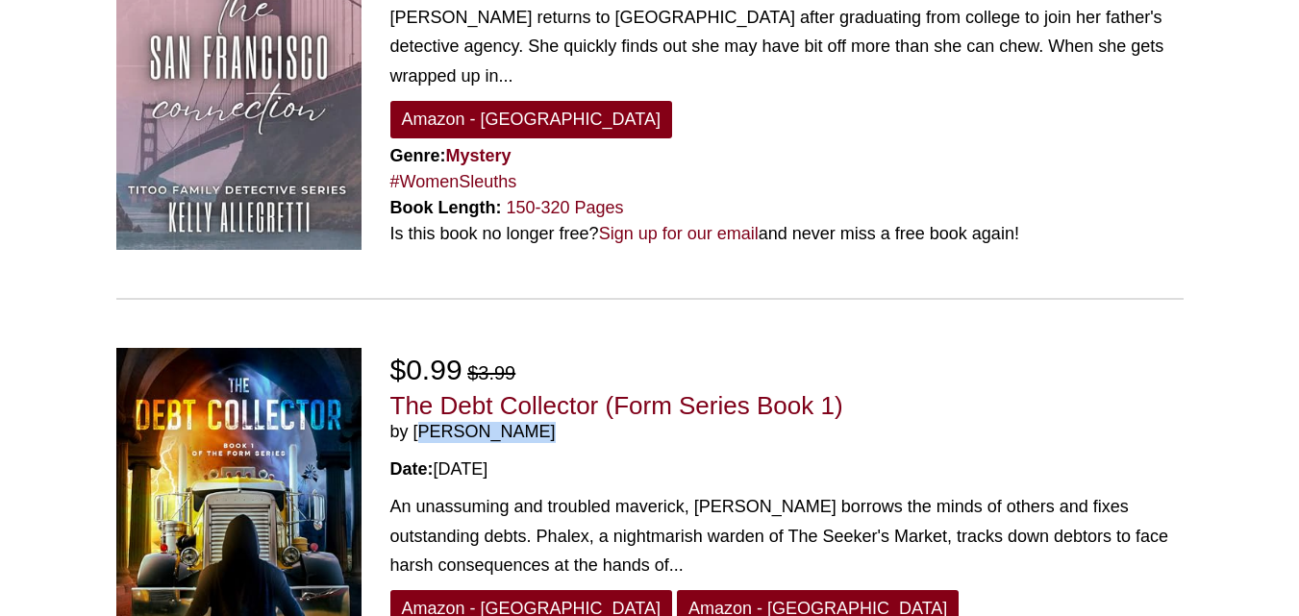
drag, startPoint x: 534, startPoint y: 314, endPoint x: 415, endPoint y: 314, distance: 119.3
click at [415, 422] on span "by William Bahl" at bounding box center [786, 432] width 793 height 21
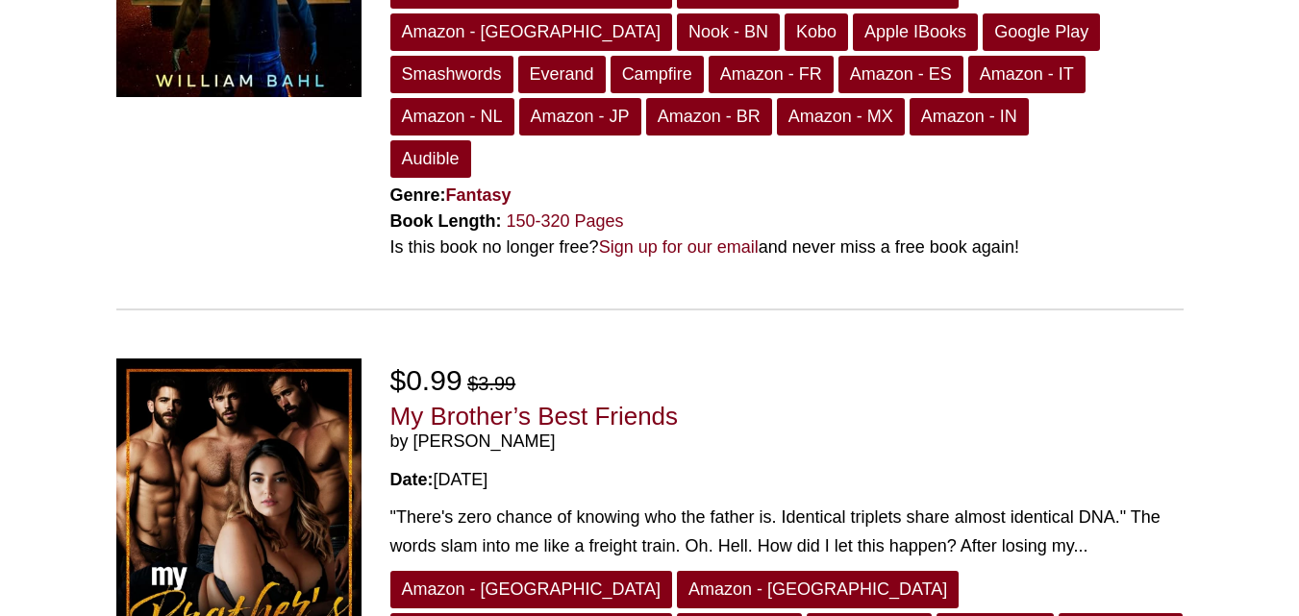
scroll to position [2141, 0]
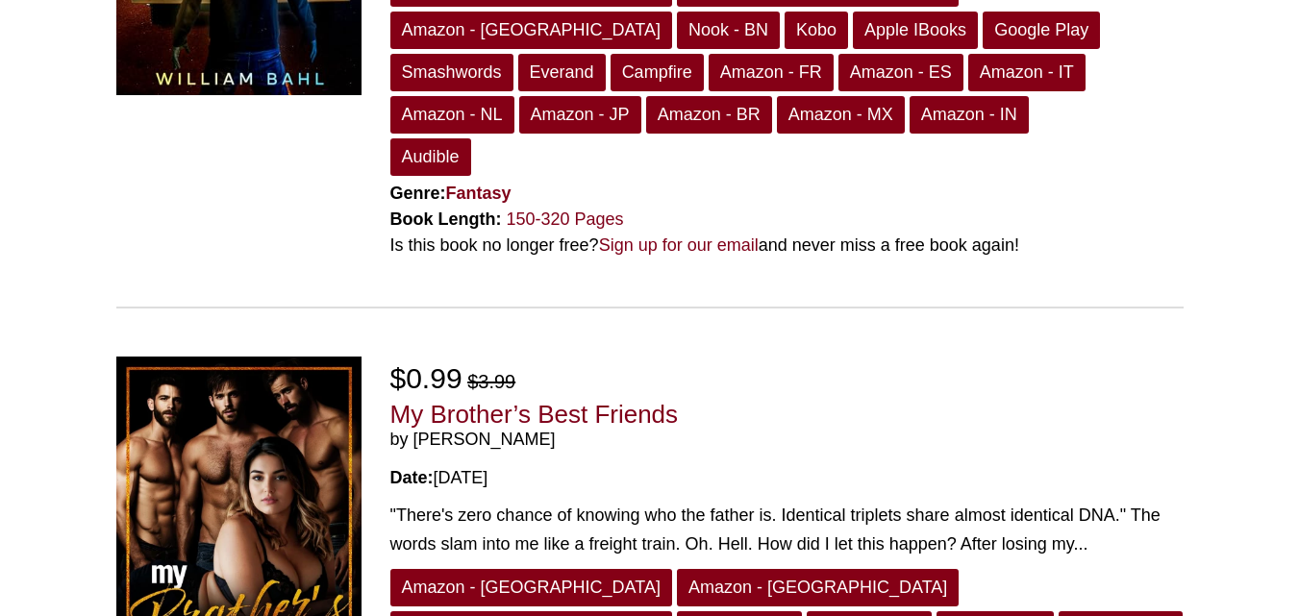
drag, startPoint x: 582, startPoint y: 286, endPoint x: 415, endPoint y: 279, distance: 166.5
click at [415, 430] on span "by Natasha L. Black" at bounding box center [786, 440] width 793 height 21
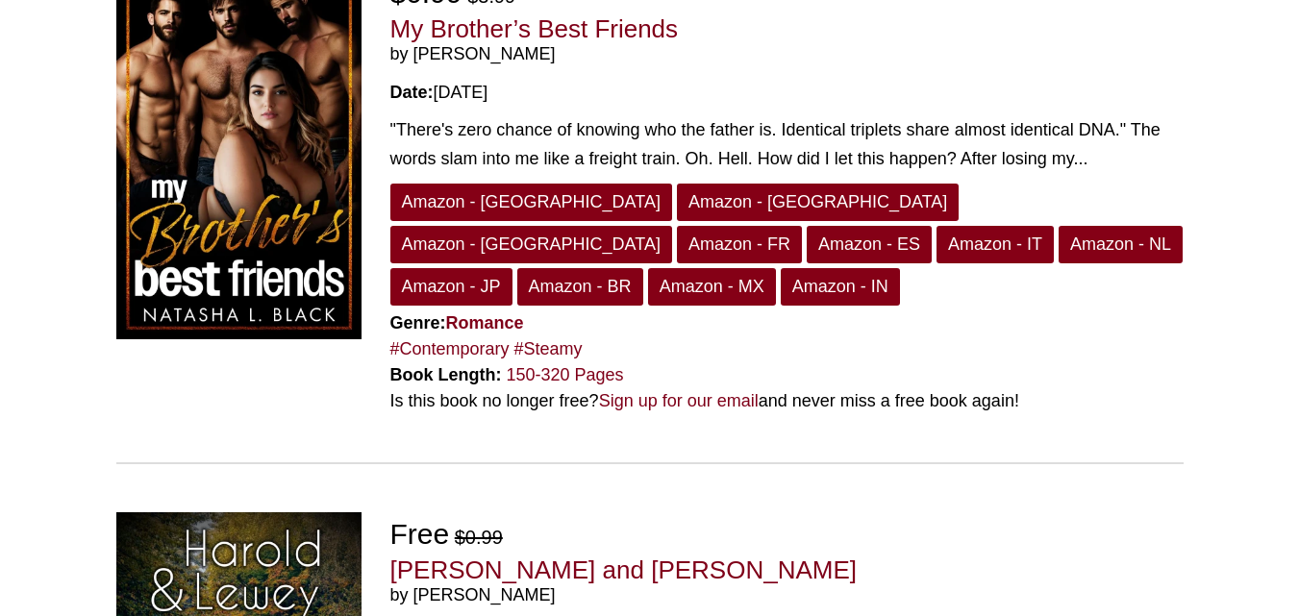
scroll to position [2611, 0]
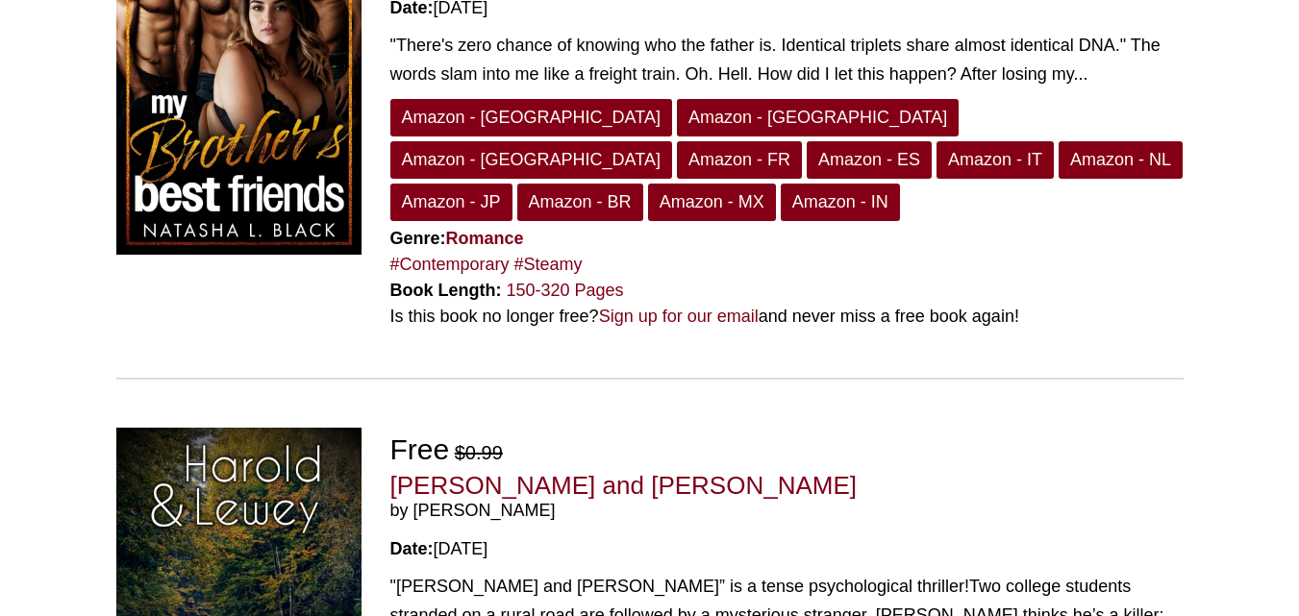
drag, startPoint x: 566, startPoint y: 316, endPoint x: 411, endPoint y: 314, distance: 155.8
click at [411, 501] on span "by Bela Feketekuty" at bounding box center [786, 511] width 793 height 21
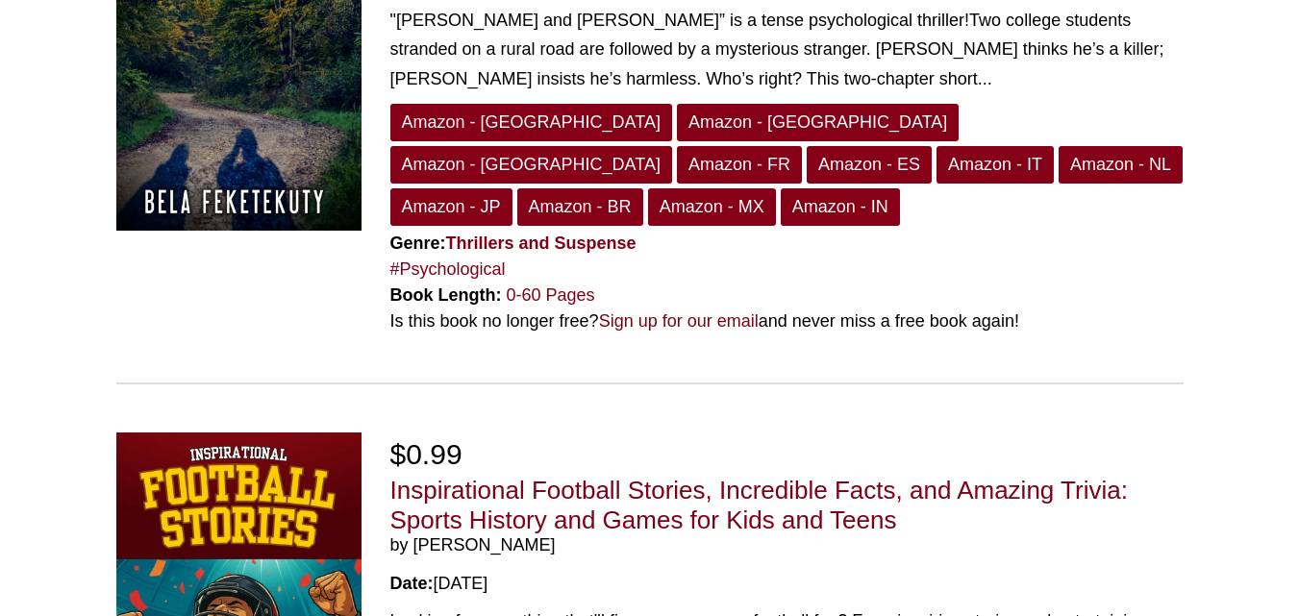
scroll to position [3179, 0]
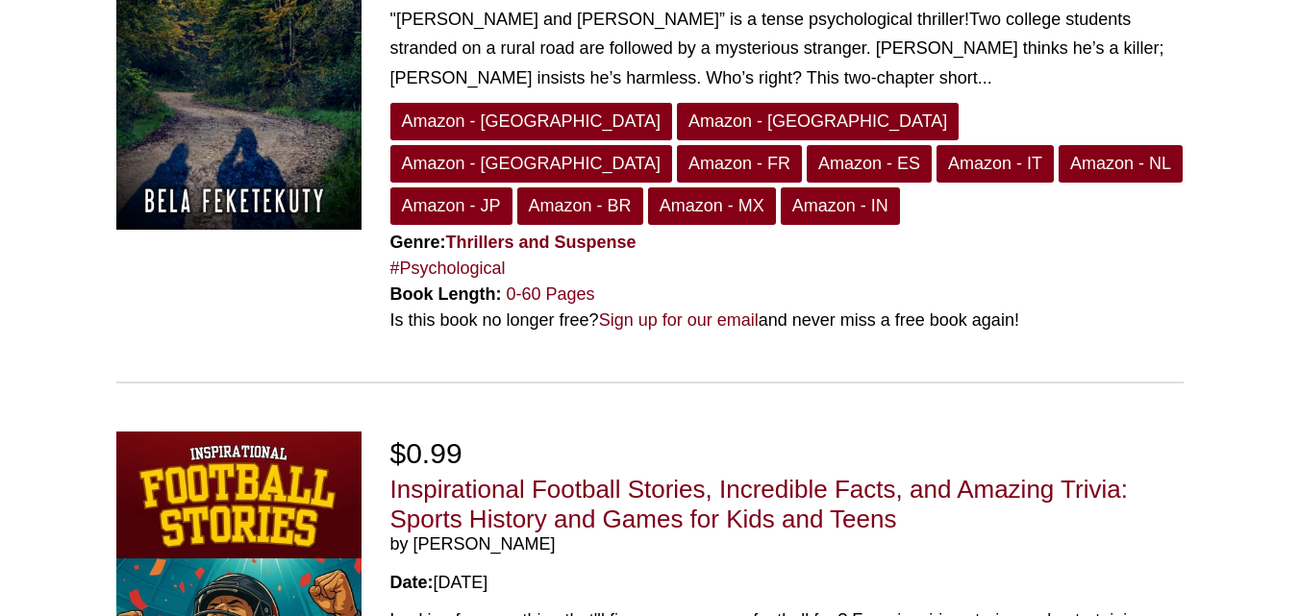
drag, startPoint x: 519, startPoint y: 303, endPoint x: 417, endPoint y: 301, distance: 102.0
click at [417, 535] on span "by Jeffrey Little" at bounding box center [786, 545] width 793 height 21
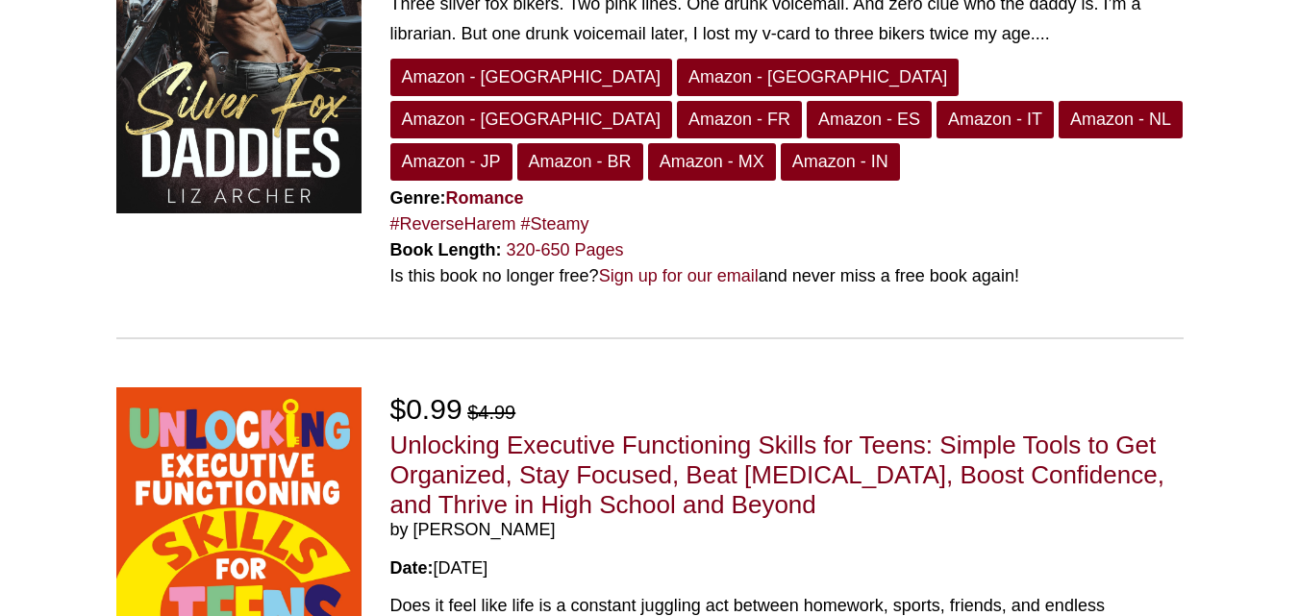
scroll to position [4311, 0]
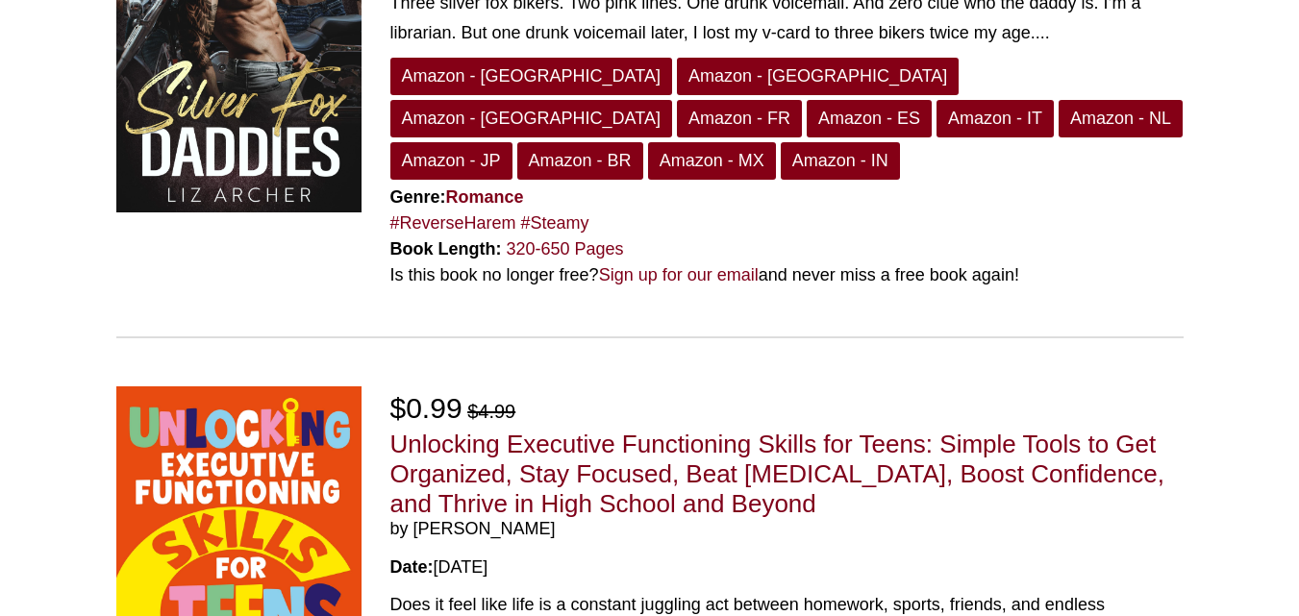
drag, startPoint x: 552, startPoint y: 207, endPoint x: 415, endPoint y: 201, distance: 136.7
click at [415, 519] on span "by Kimberly Myrick" at bounding box center [786, 529] width 793 height 21
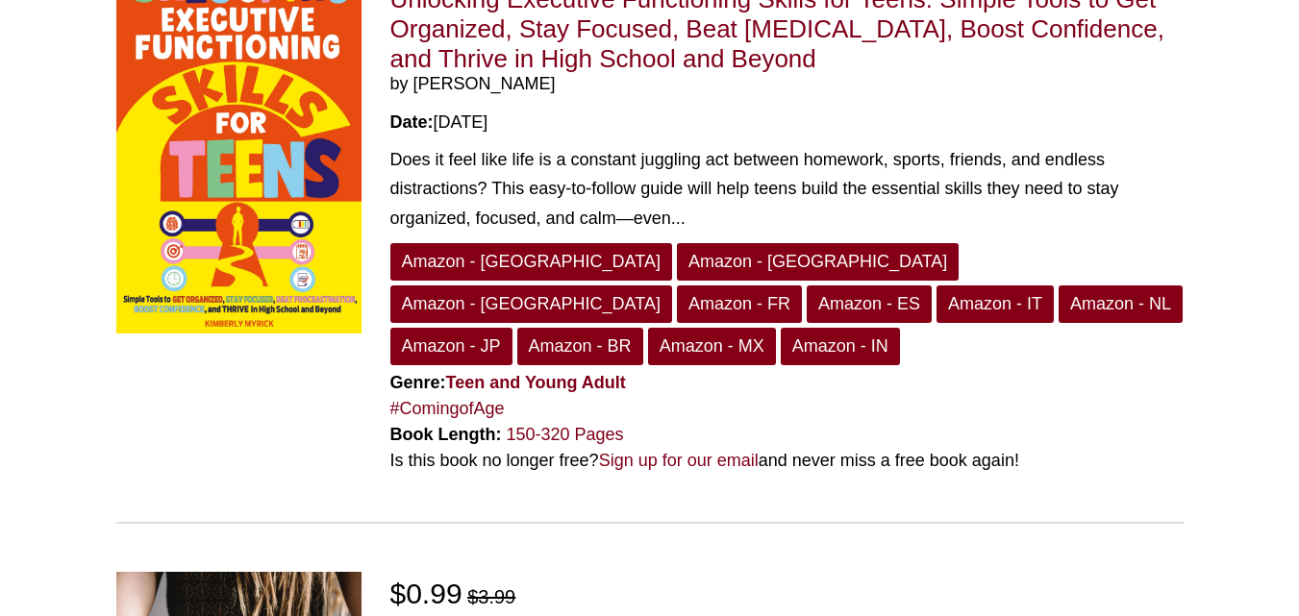
scroll to position [4758, 0]
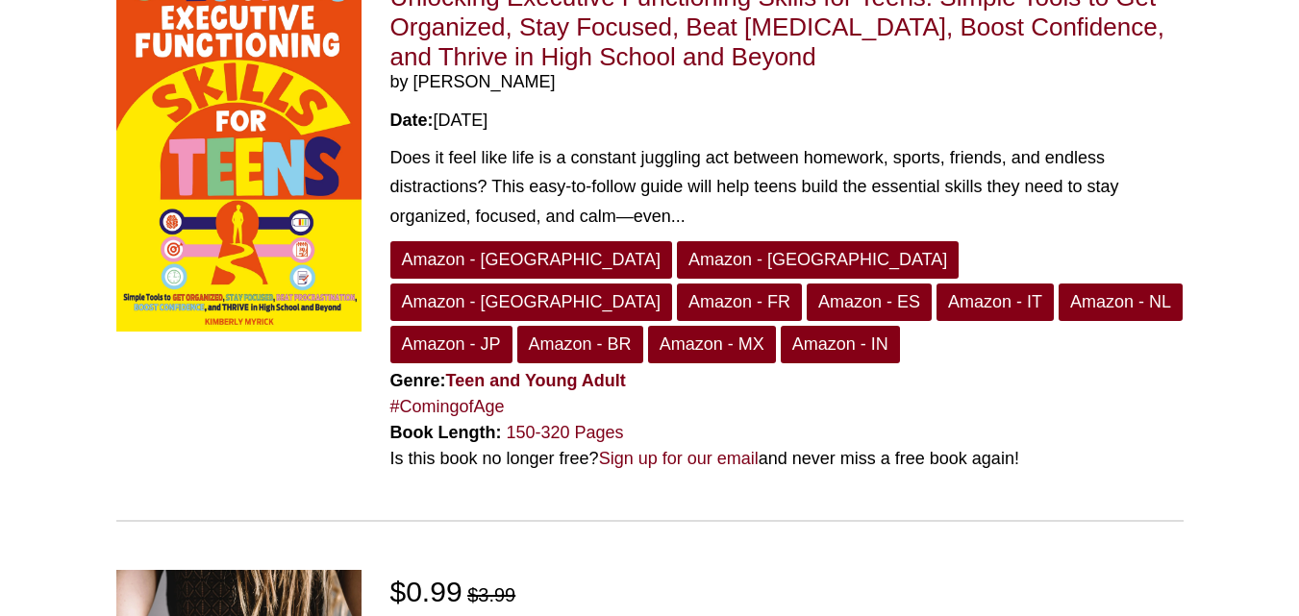
drag, startPoint x: 501, startPoint y: 286, endPoint x: 415, endPoint y: 285, distance: 86.6
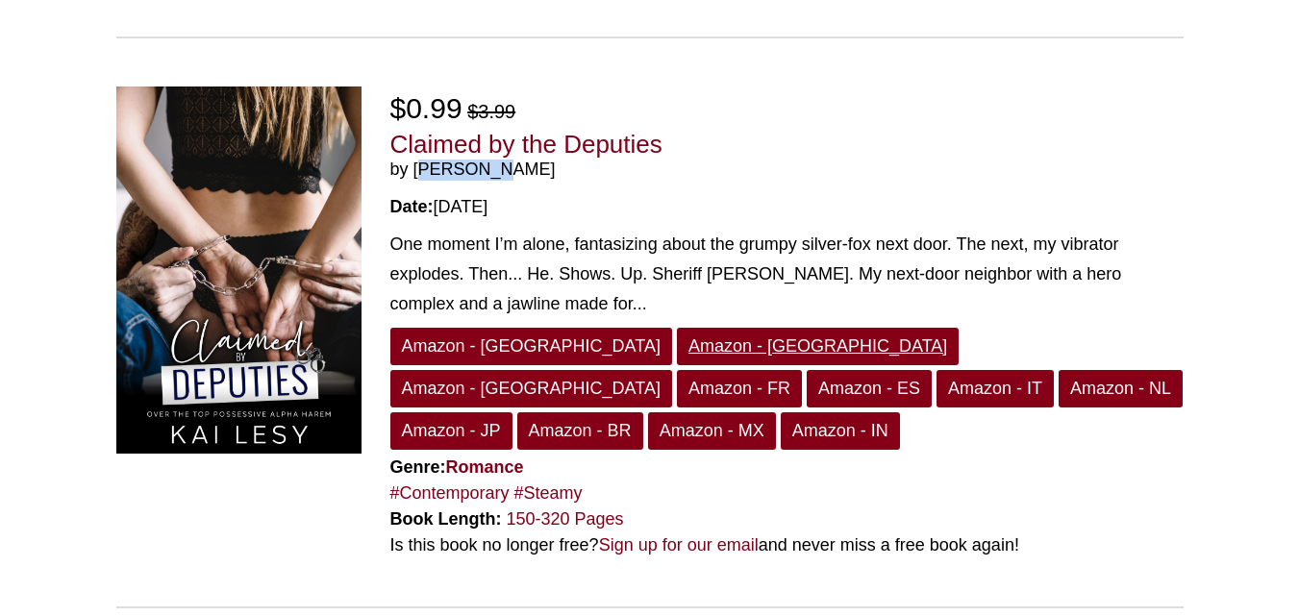
scroll to position [5239, 0]
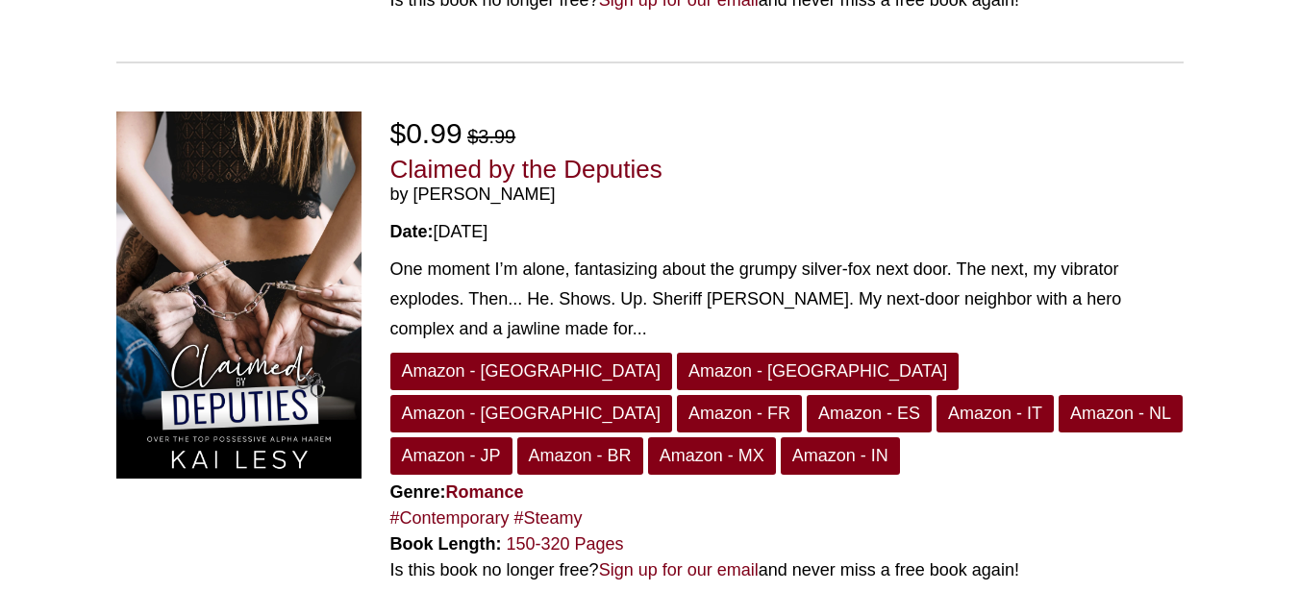
scroll to position [5218, 0]
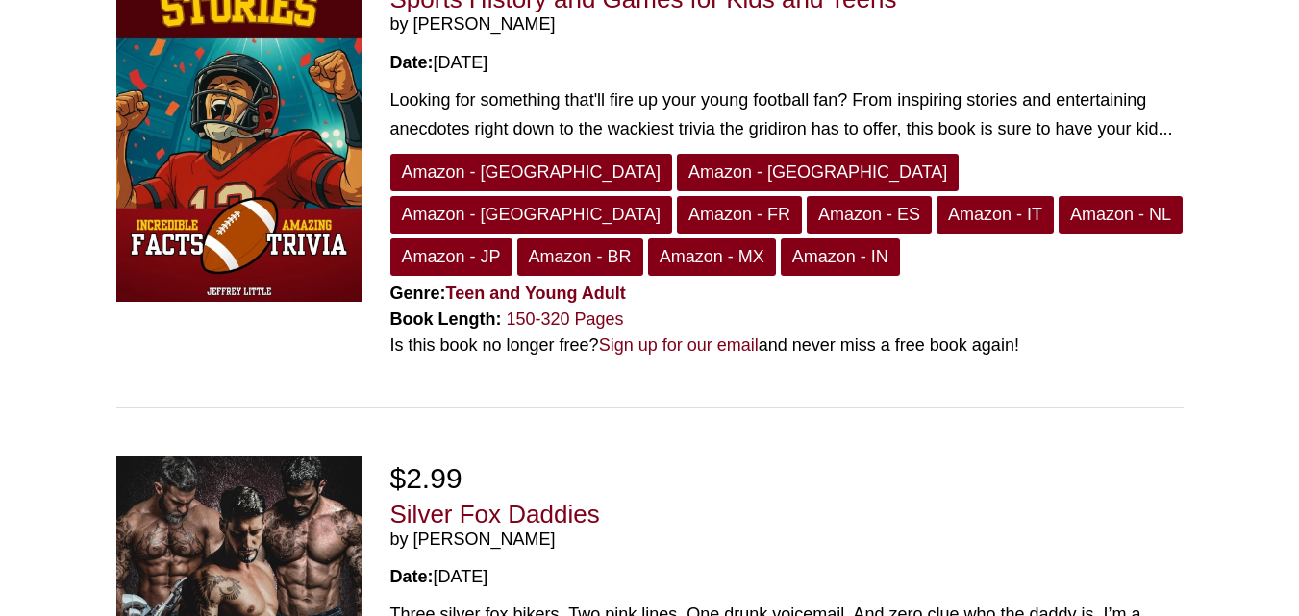
scroll to position [3520, 0]
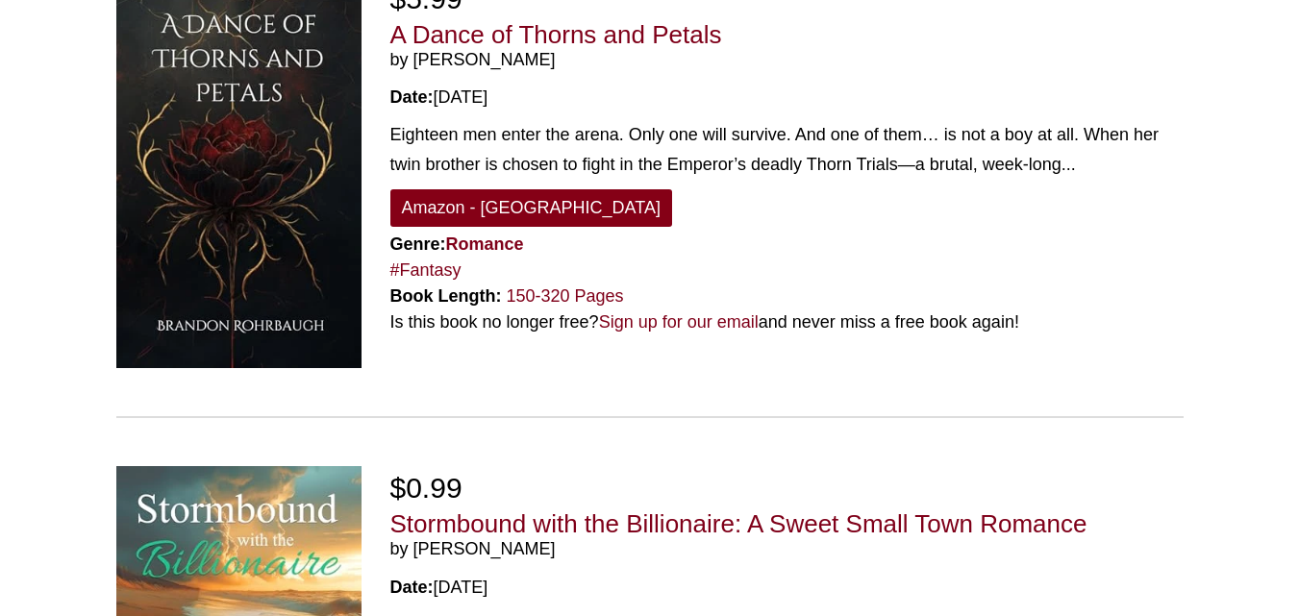
scroll to position [2498, 0]
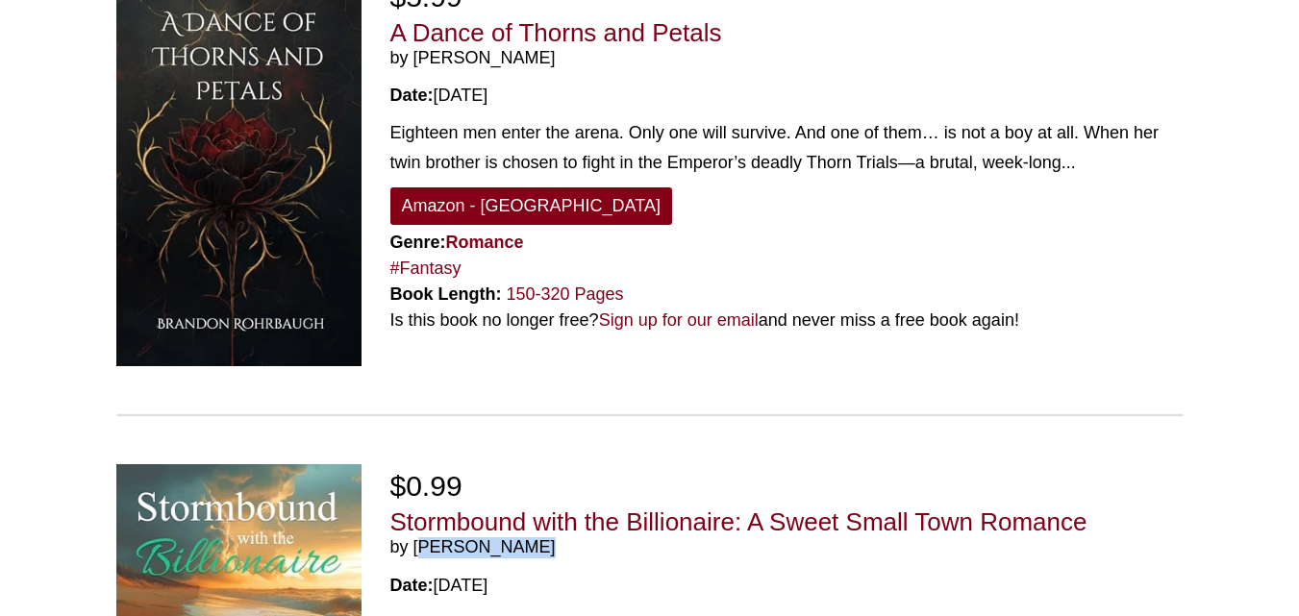
drag, startPoint x: 507, startPoint y: 348, endPoint x: 415, endPoint y: 343, distance: 91.5
click at [415, 538] on span "by [PERSON_NAME]" at bounding box center [786, 548] width 793 height 21
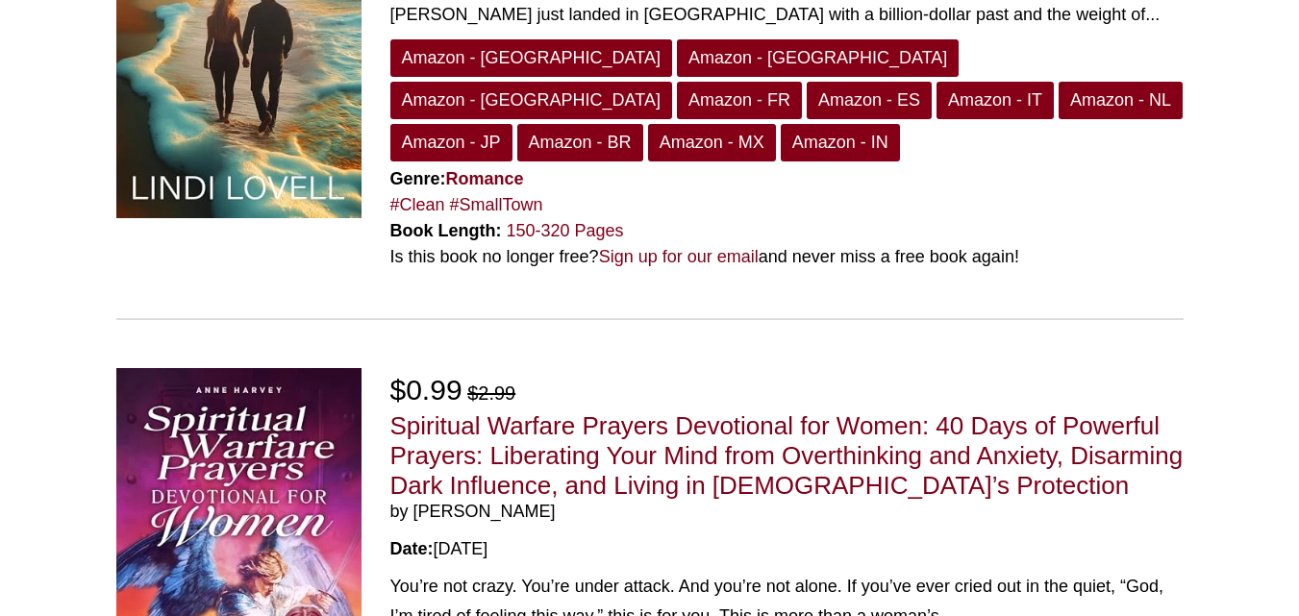
scroll to position [3136, 0]
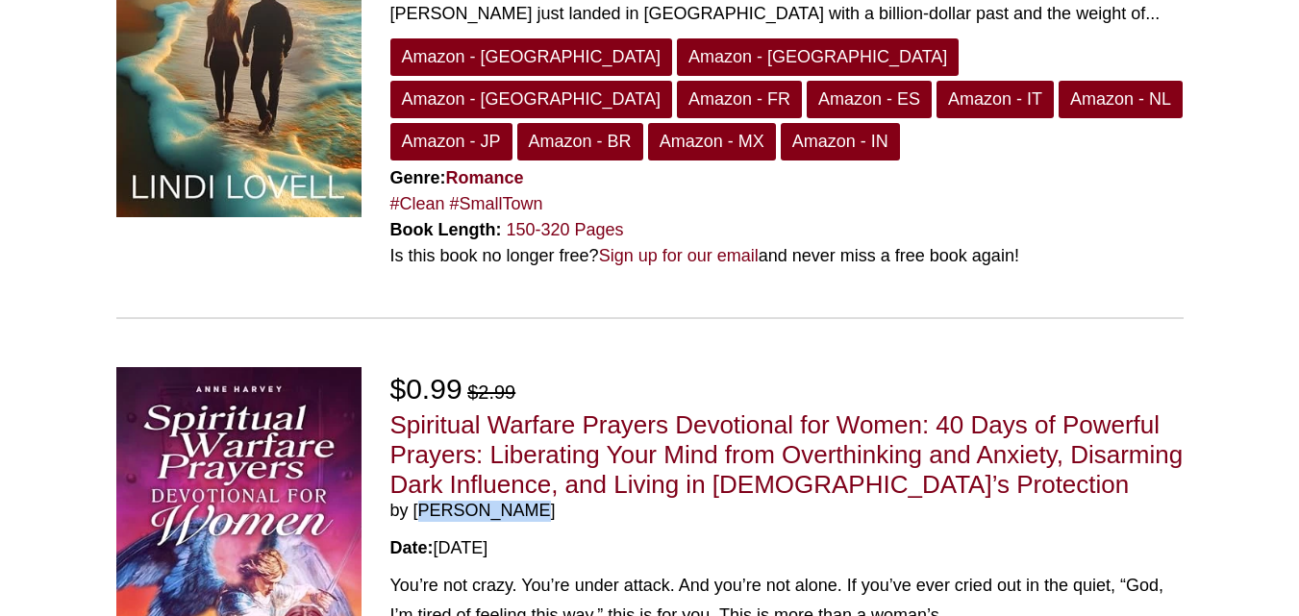
drag, startPoint x: 553, startPoint y: 267, endPoint x: 417, endPoint y: 269, distance: 135.6
click at [417, 501] on span "by [PERSON_NAME]" at bounding box center [786, 511] width 793 height 21
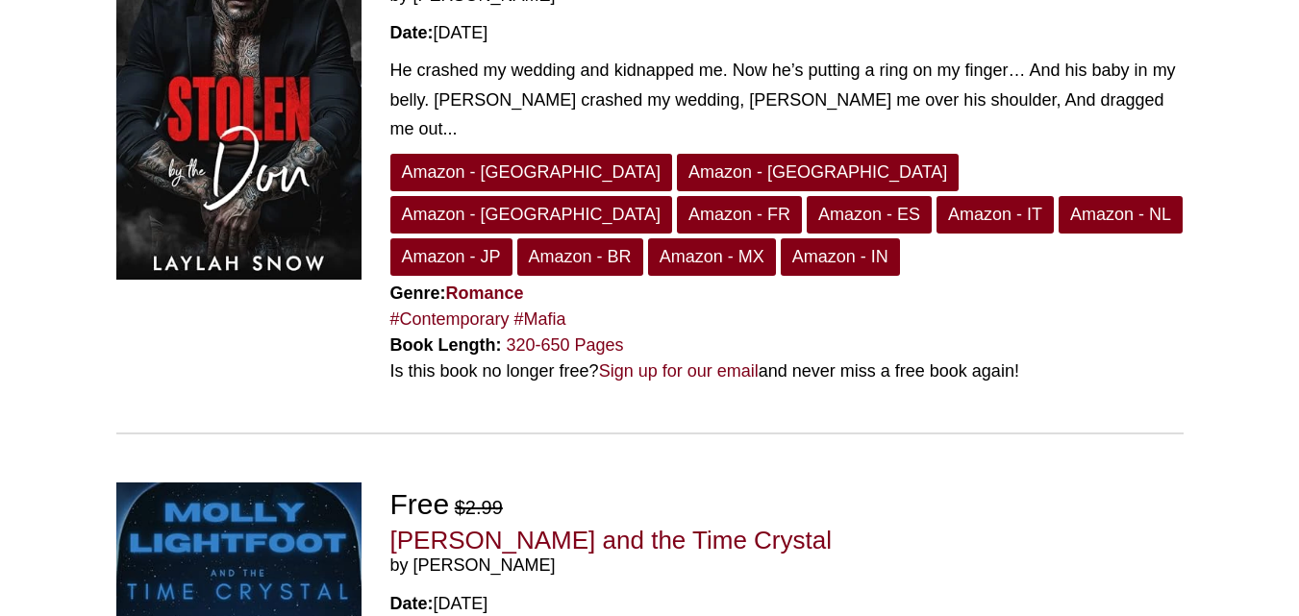
scroll to position [4194, 0]
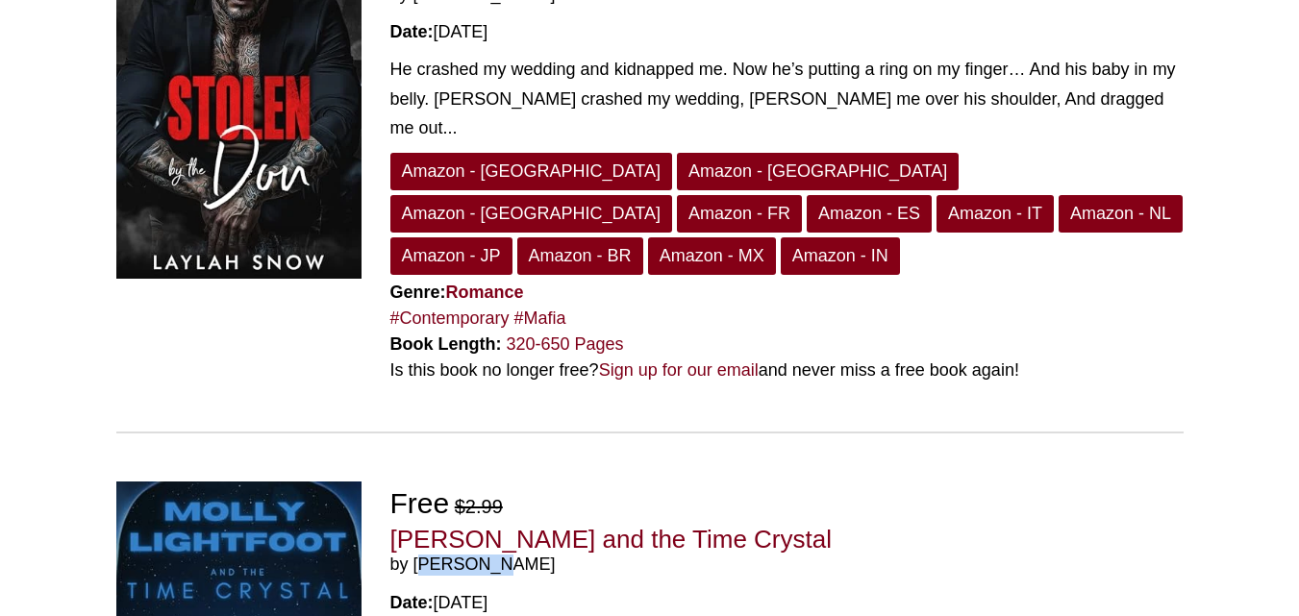
drag, startPoint x: 526, startPoint y: 208, endPoint x: 415, endPoint y: 211, distance: 110.6
click at [415, 555] on span "by AJ Walsh" at bounding box center [786, 565] width 793 height 21
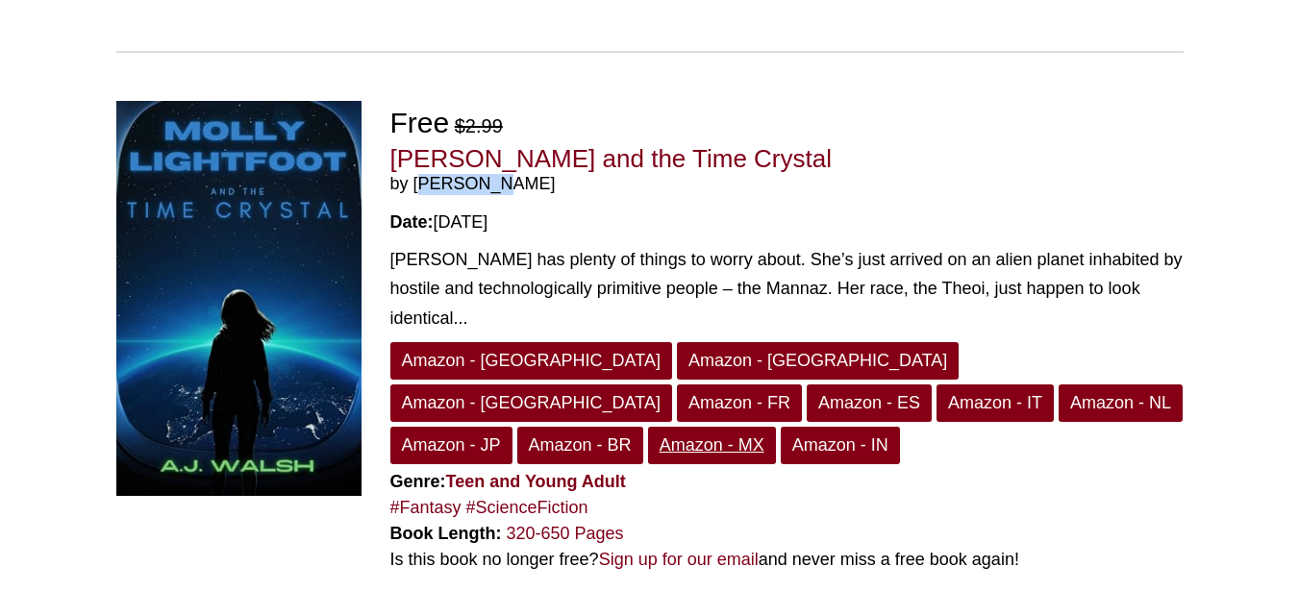
scroll to position [4579, 0]
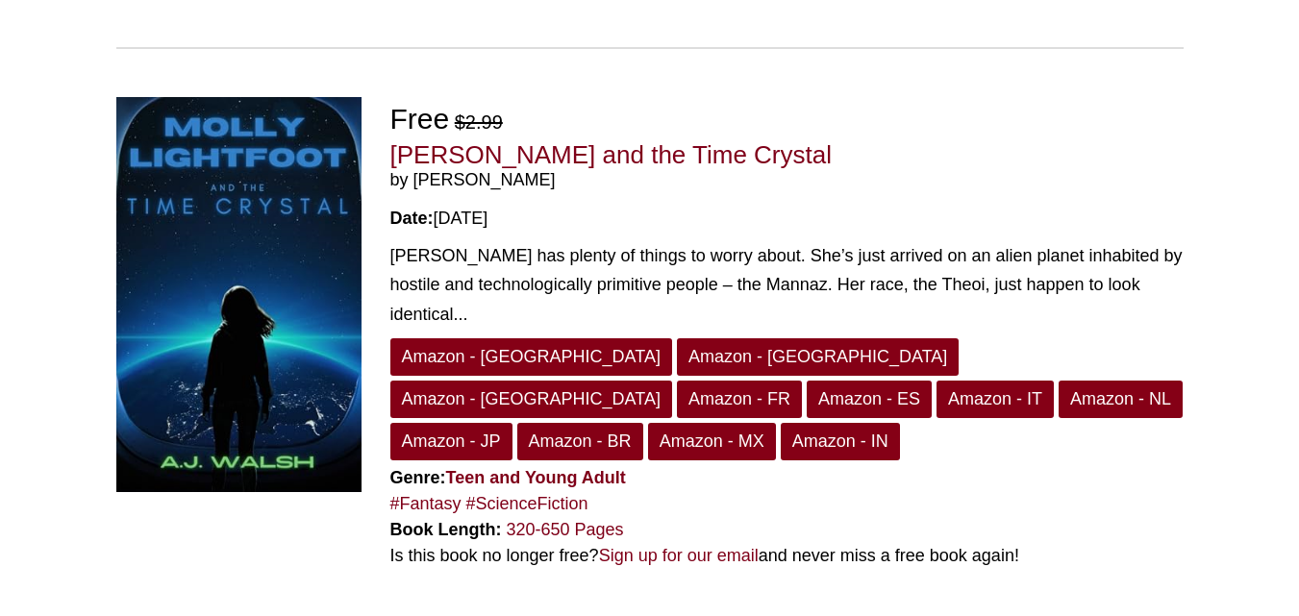
drag, startPoint x: 527, startPoint y: 354, endPoint x: 417, endPoint y: 355, distance: 109.6
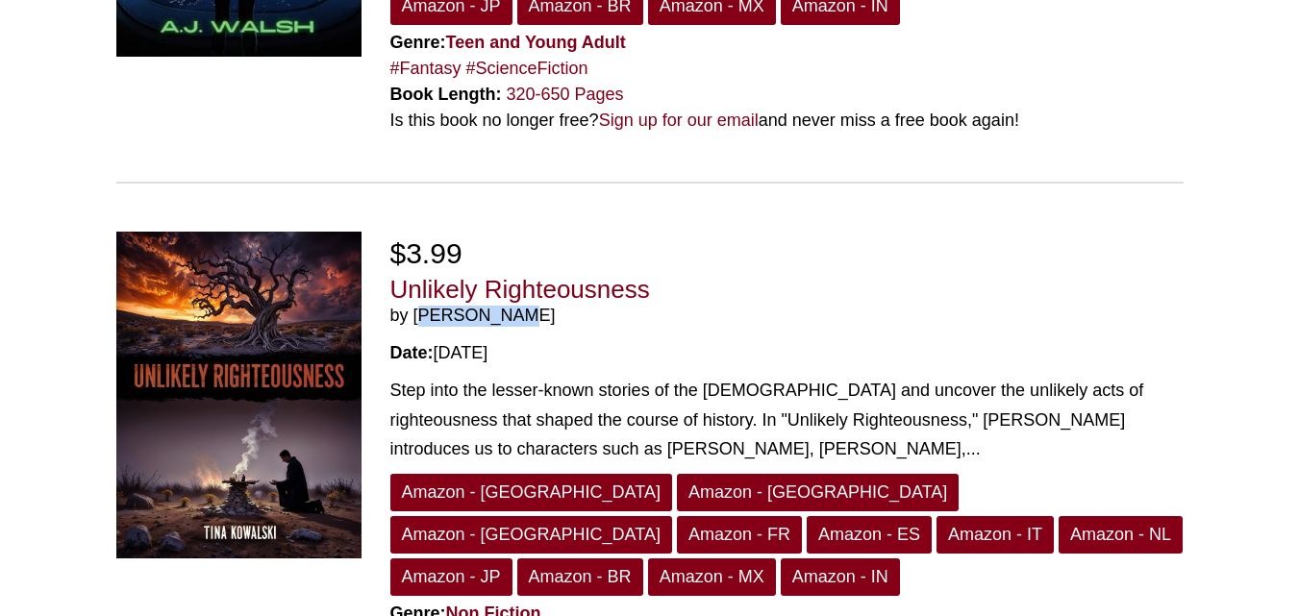
scroll to position [5038, 0]
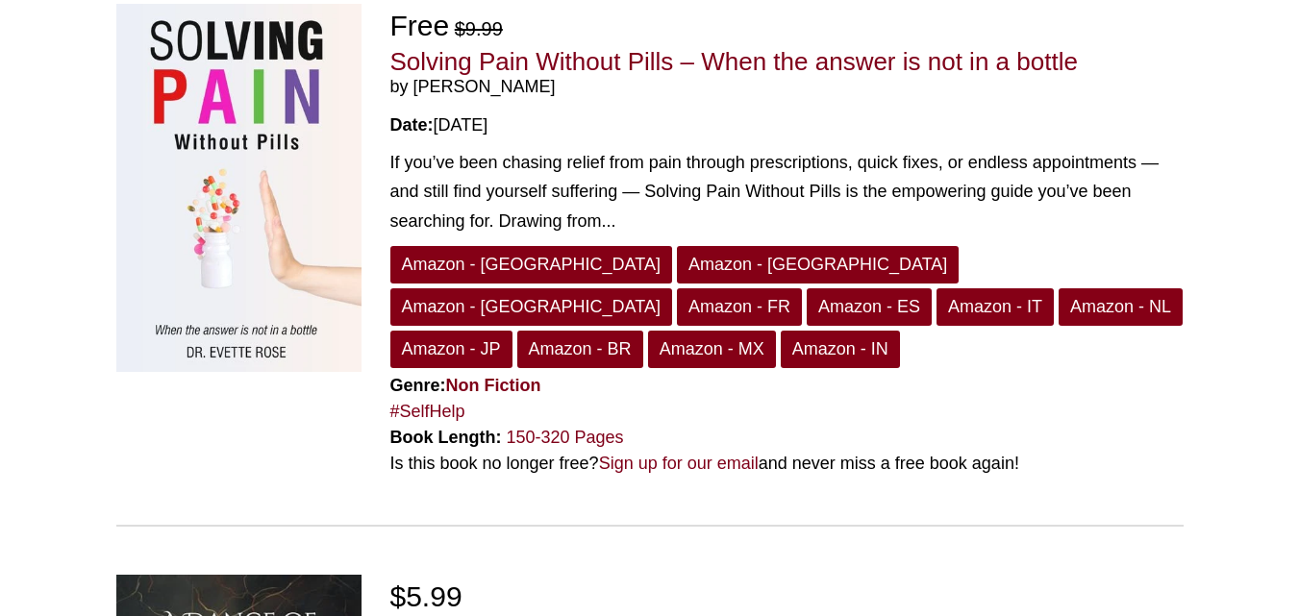
scroll to position [1879, 0]
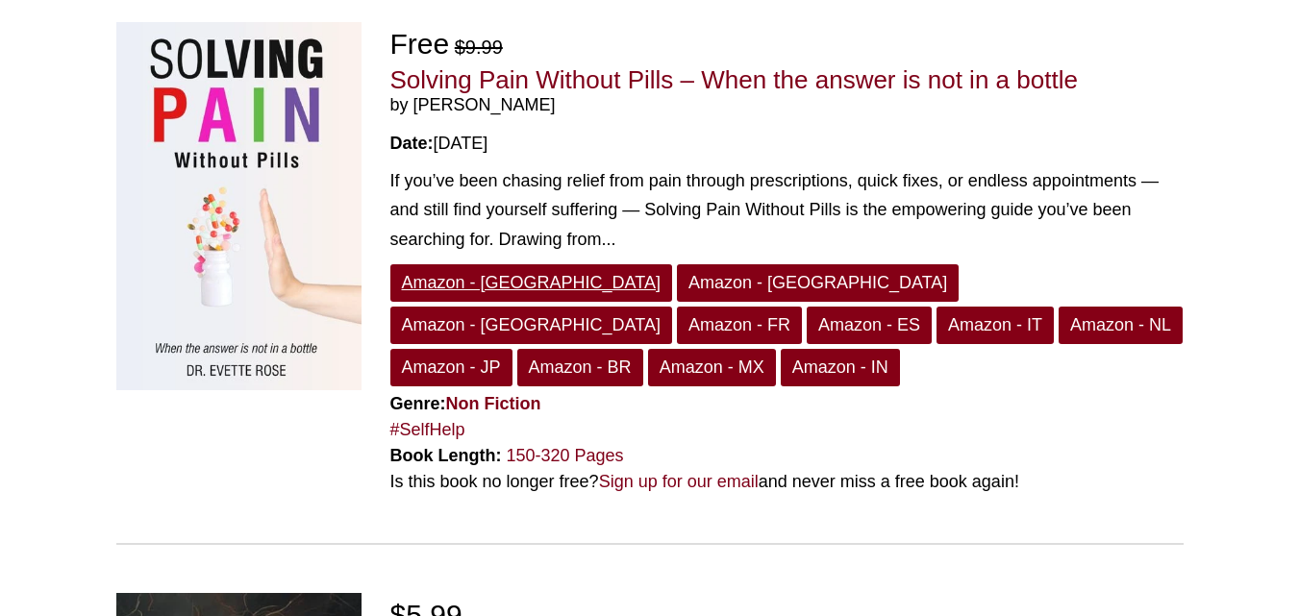
click at [466, 264] on link "Amazon - [GEOGRAPHIC_DATA]" at bounding box center [531, 283] width 282 height 38
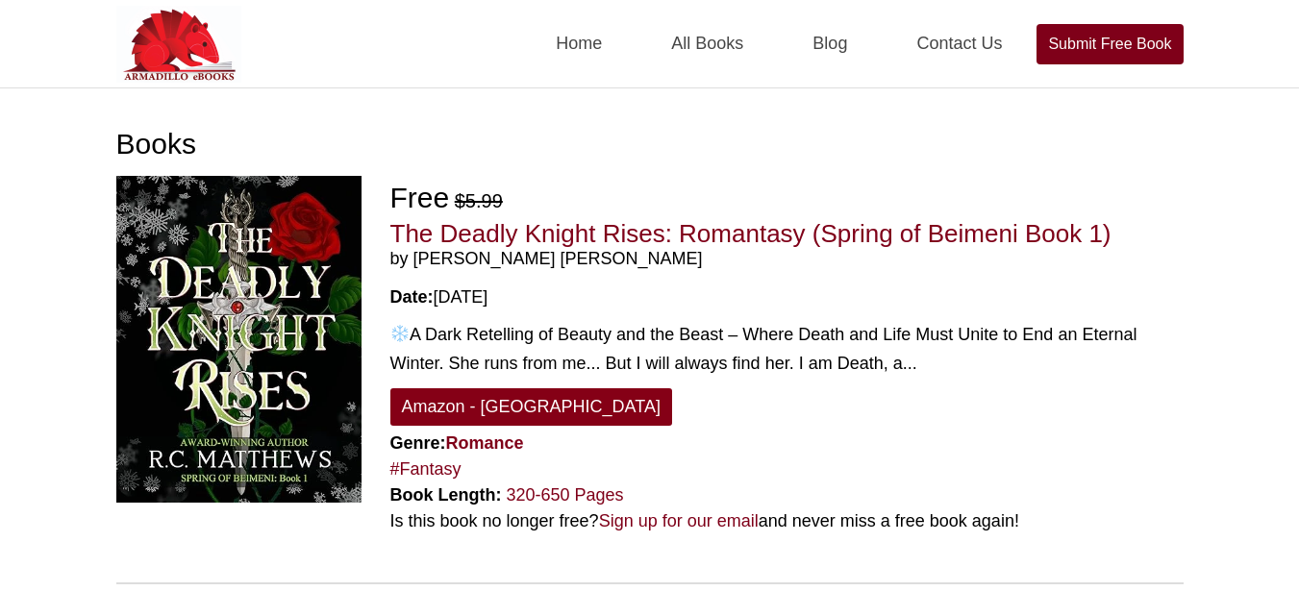
scroll to position [50, 0]
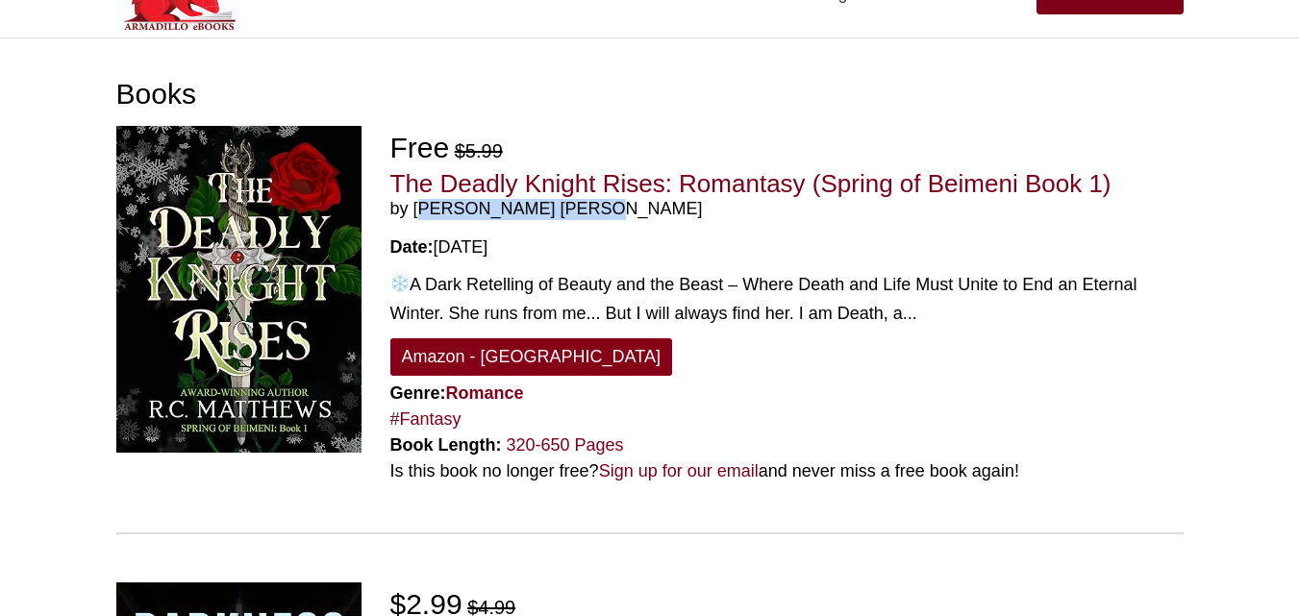
click at [415, 208] on span "by [PERSON_NAME] [PERSON_NAME]" at bounding box center [786, 209] width 793 height 21
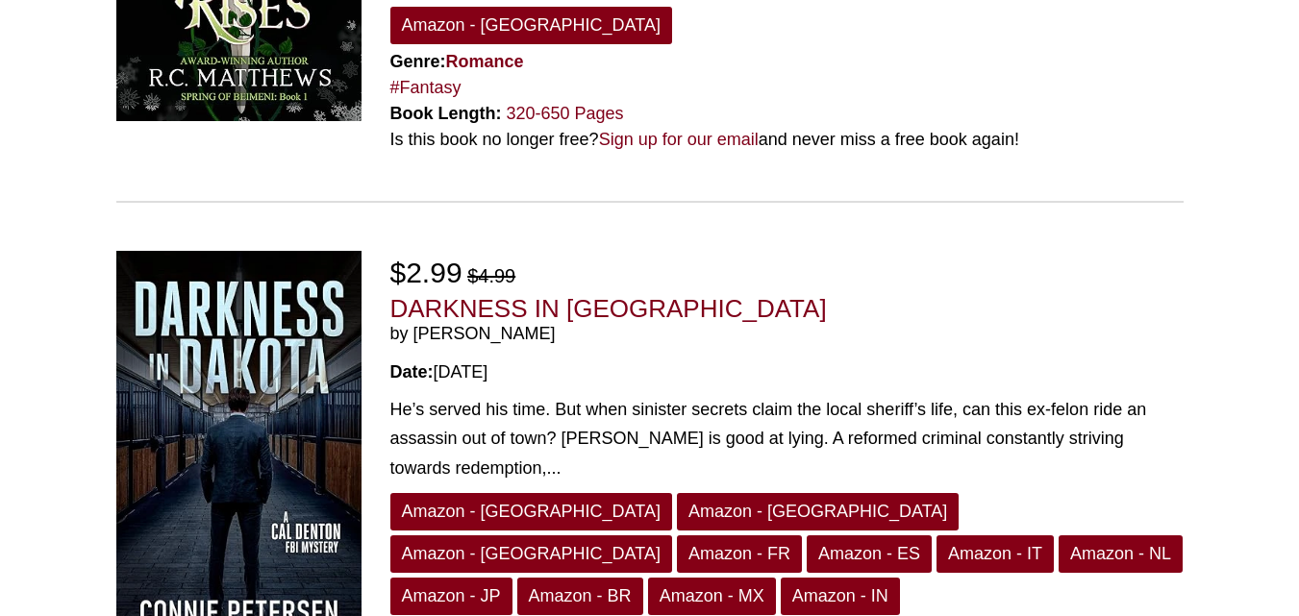
scroll to position [390, 0]
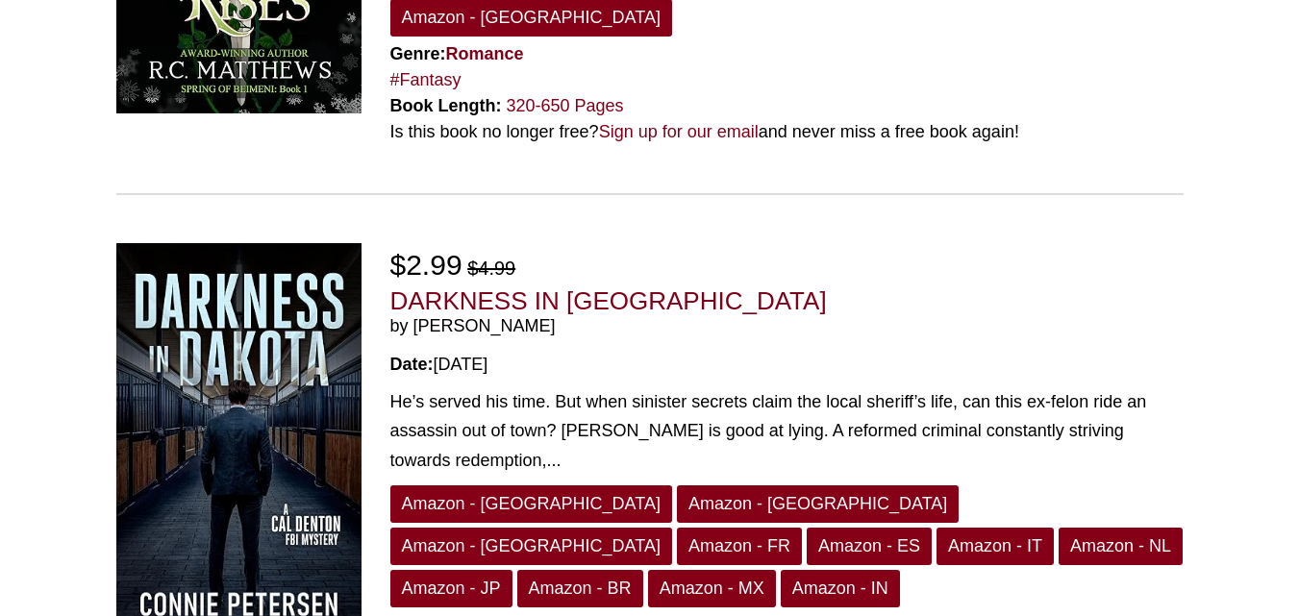
drag, startPoint x: 566, startPoint y: 337, endPoint x: 419, endPoint y: 332, distance: 146.3
click at [419, 332] on span "by [PERSON_NAME]" at bounding box center [786, 326] width 793 height 21
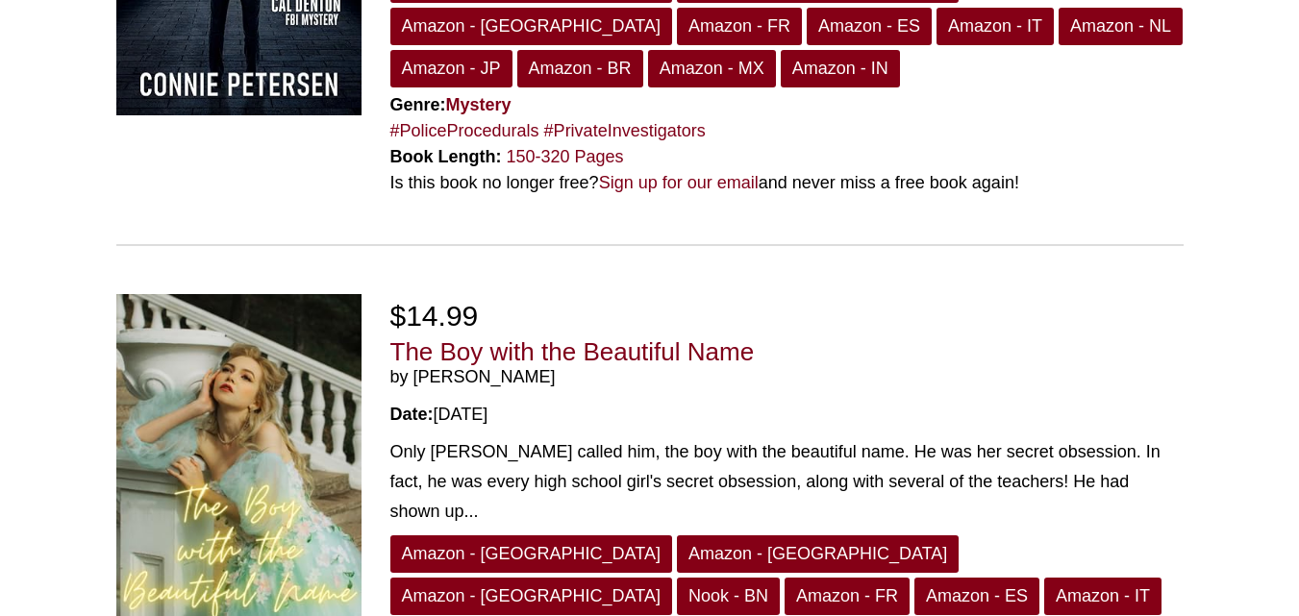
scroll to position [911, 0]
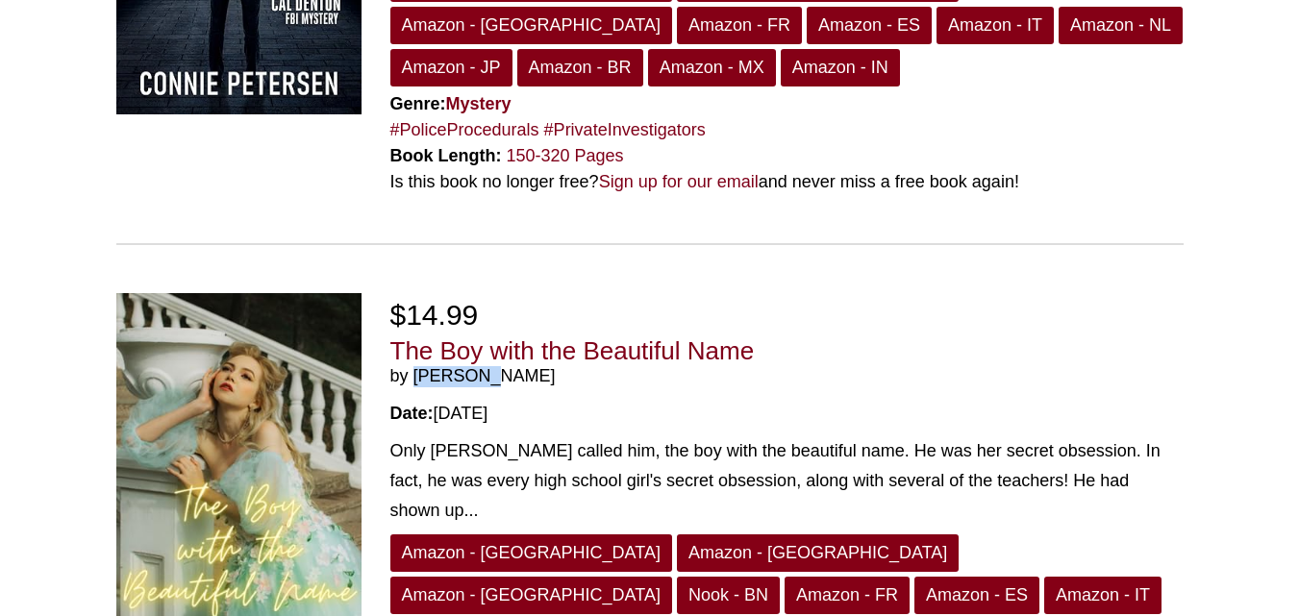
drag, startPoint x: 512, startPoint y: 336, endPoint x: 410, endPoint y: 330, distance: 102.1
click at [410, 366] on span "by [PERSON_NAME]" at bounding box center [786, 376] width 793 height 21
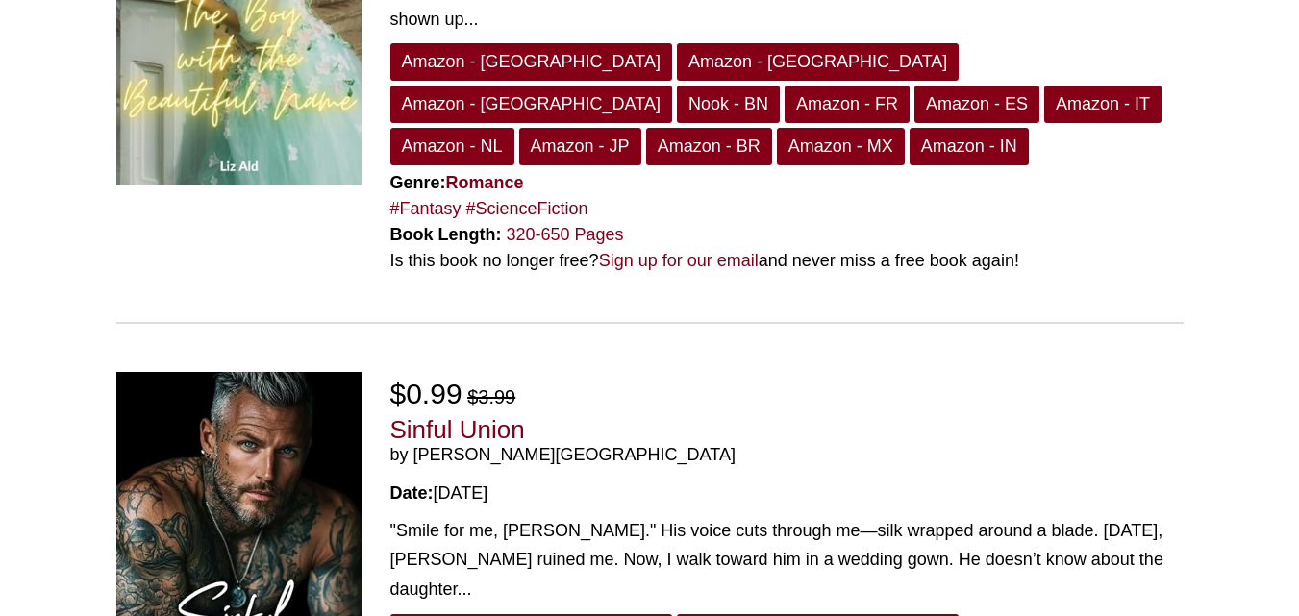
scroll to position [1404, 0]
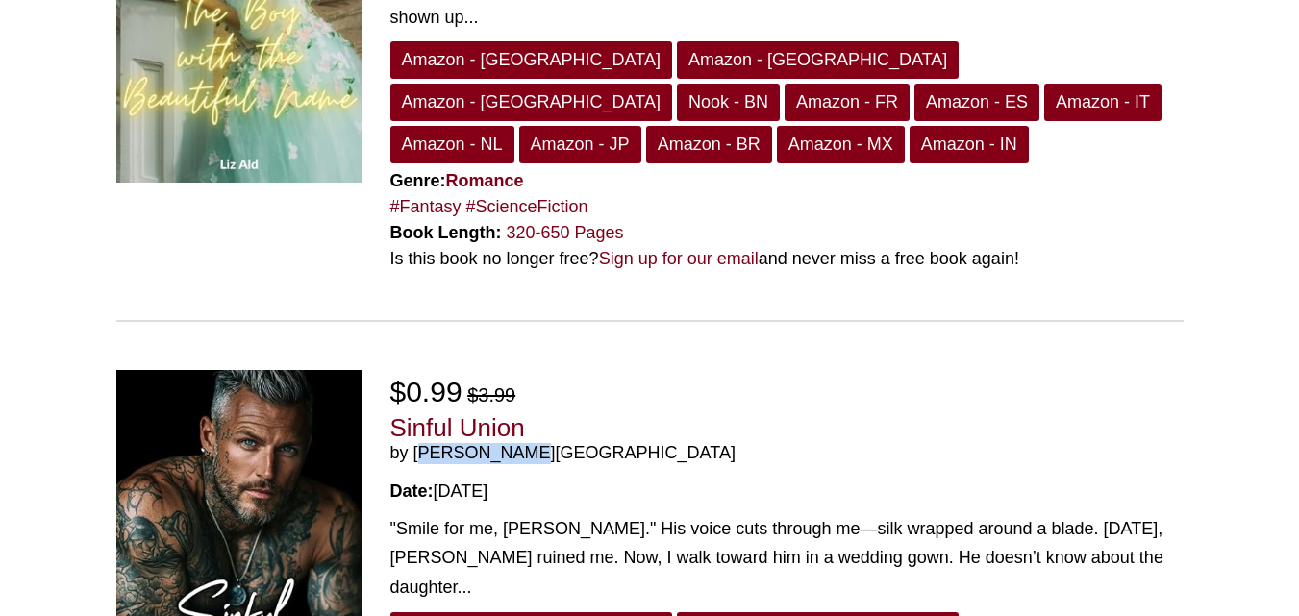
drag, startPoint x: 527, startPoint y: 339, endPoint x: 415, endPoint y: 333, distance: 112.7
click at [415, 443] on span "by [PERSON_NAME][GEOGRAPHIC_DATA]" at bounding box center [786, 453] width 793 height 21
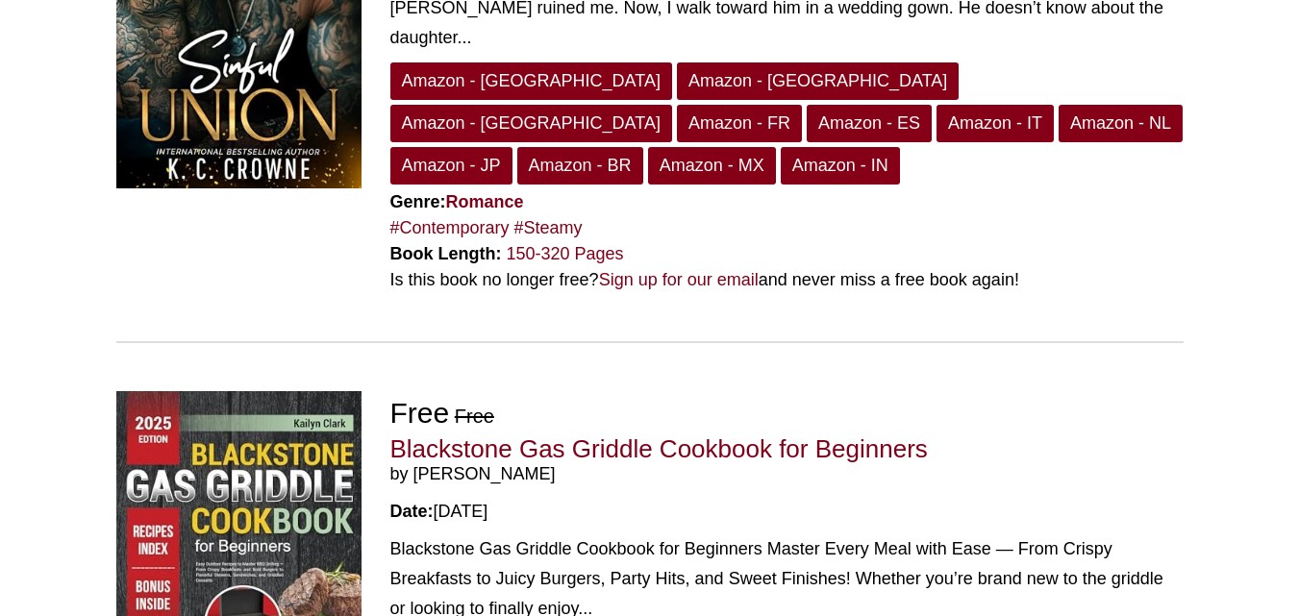
scroll to position [1948, 0]
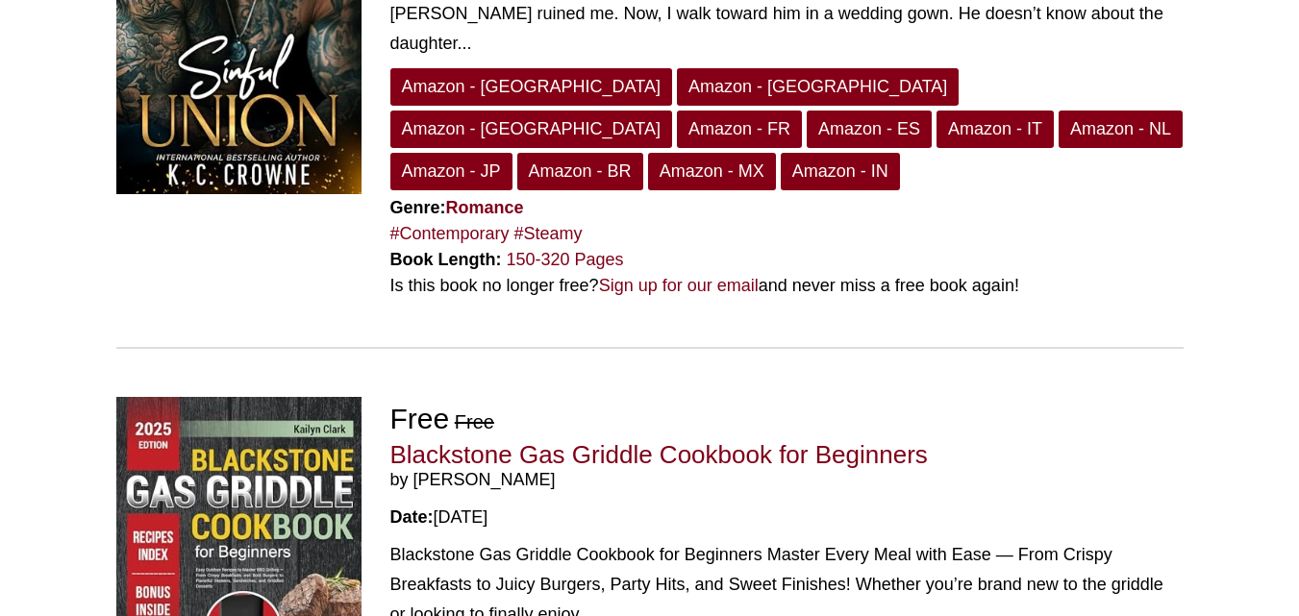
drag, startPoint x: 534, startPoint y: 326, endPoint x: 414, endPoint y: 322, distance: 120.3
click at [414, 470] on span "by [PERSON_NAME]" at bounding box center [786, 480] width 793 height 21
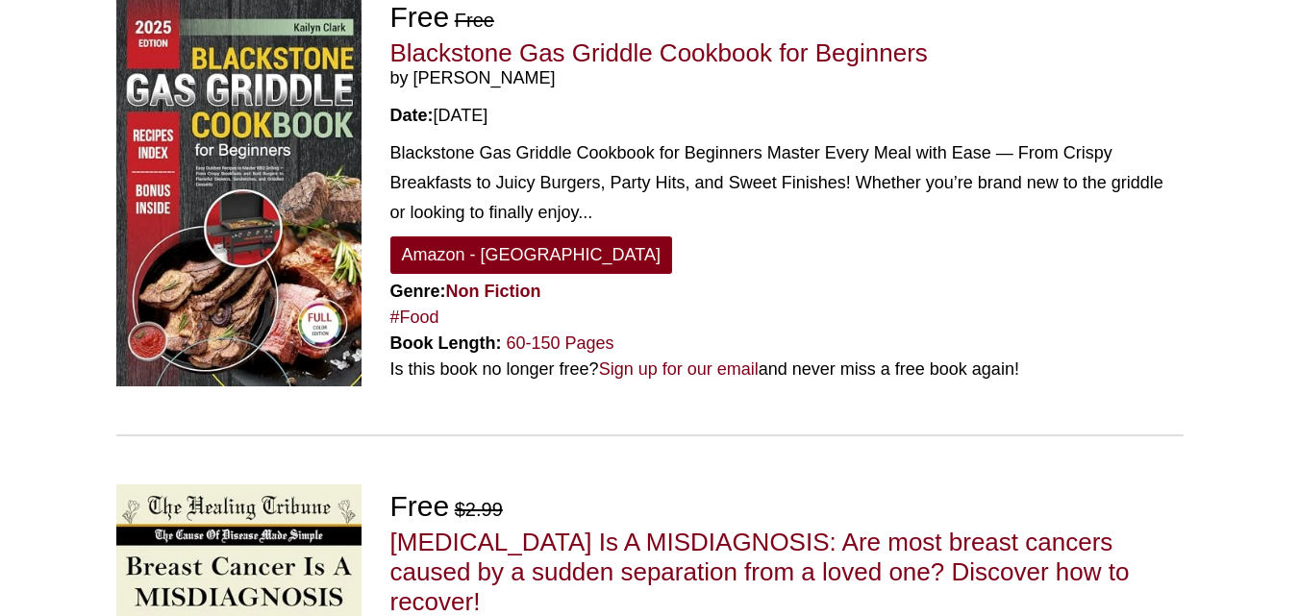
scroll to position [2367, 0]
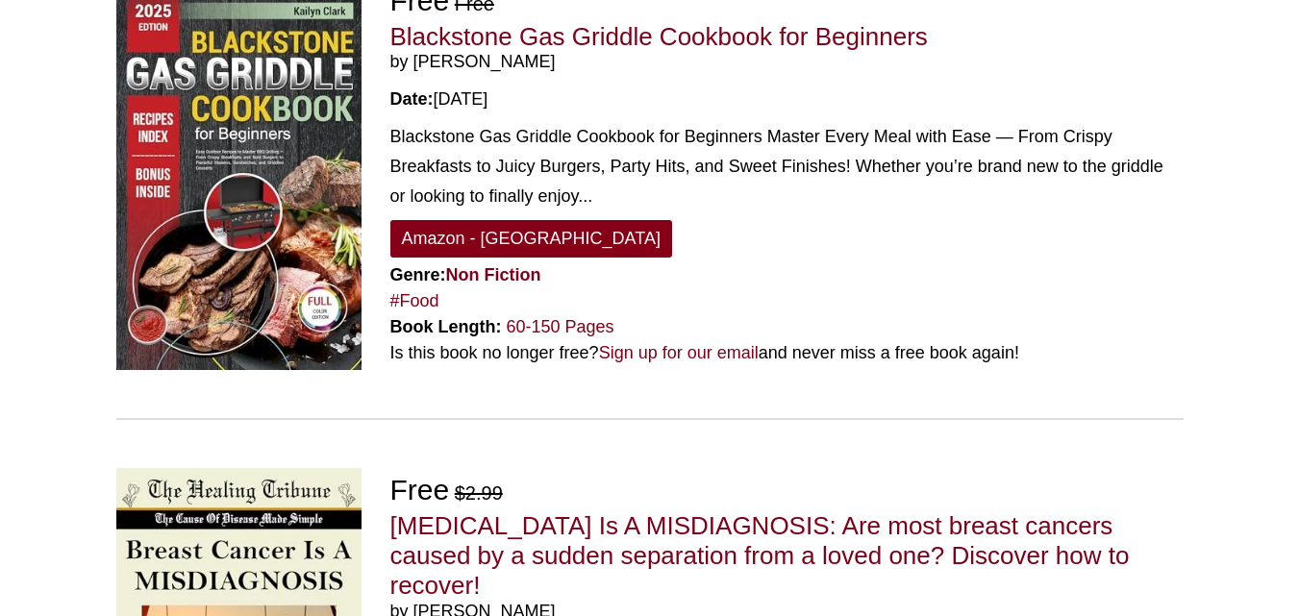
drag, startPoint x: 536, startPoint y: 421, endPoint x: 414, endPoint y: 416, distance: 122.2
click at [414, 602] on span "by [PERSON_NAME]" at bounding box center [786, 612] width 793 height 21
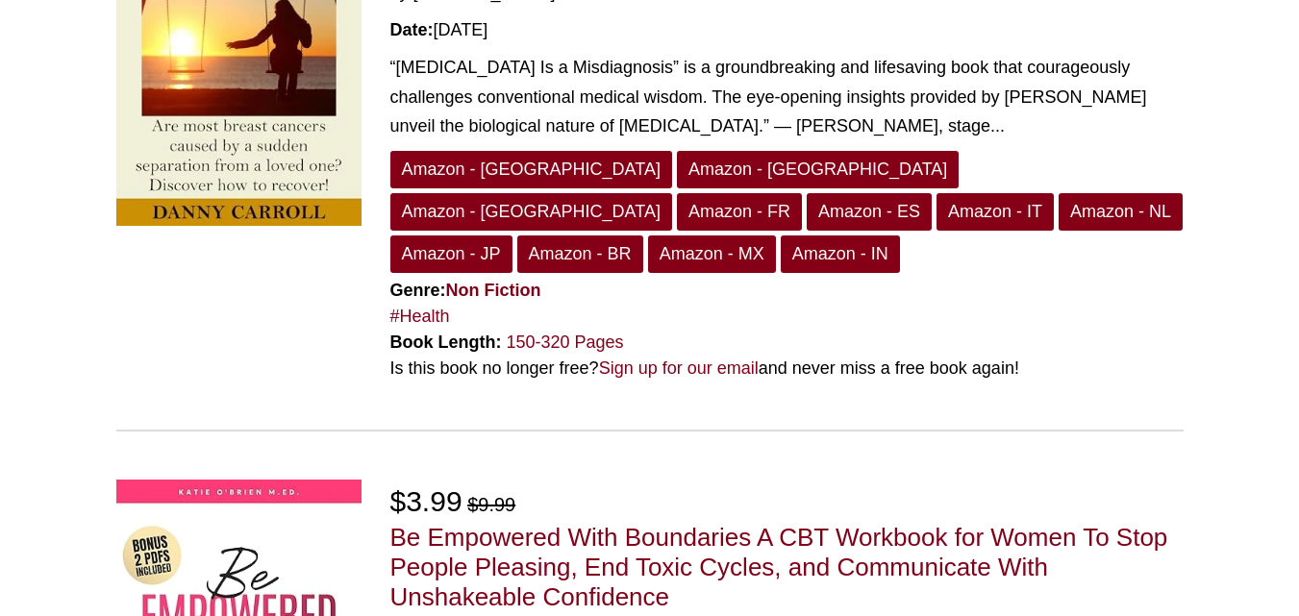
scroll to position [3130, 0]
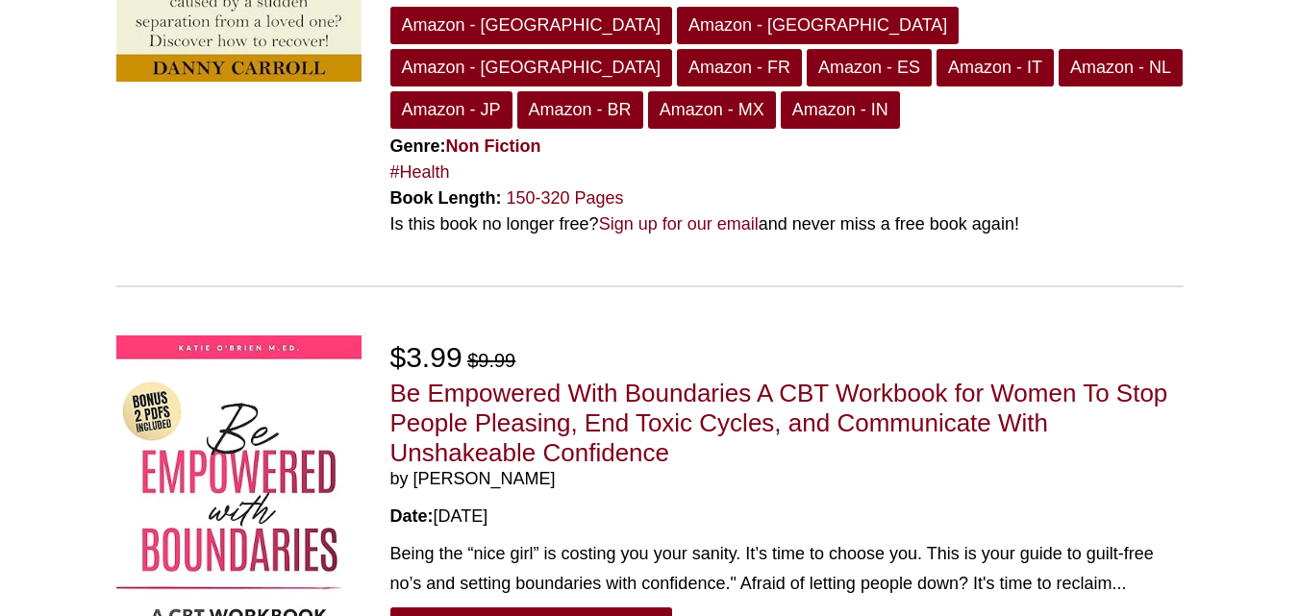
drag, startPoint x: 535, startPoint y: 250, endPoint x: 415, endPoint y: 255, distance: 119.4
click at [415, 469] on span "by [PERSON_NAME]" at bounding box center [786, 479] width 793 height 21
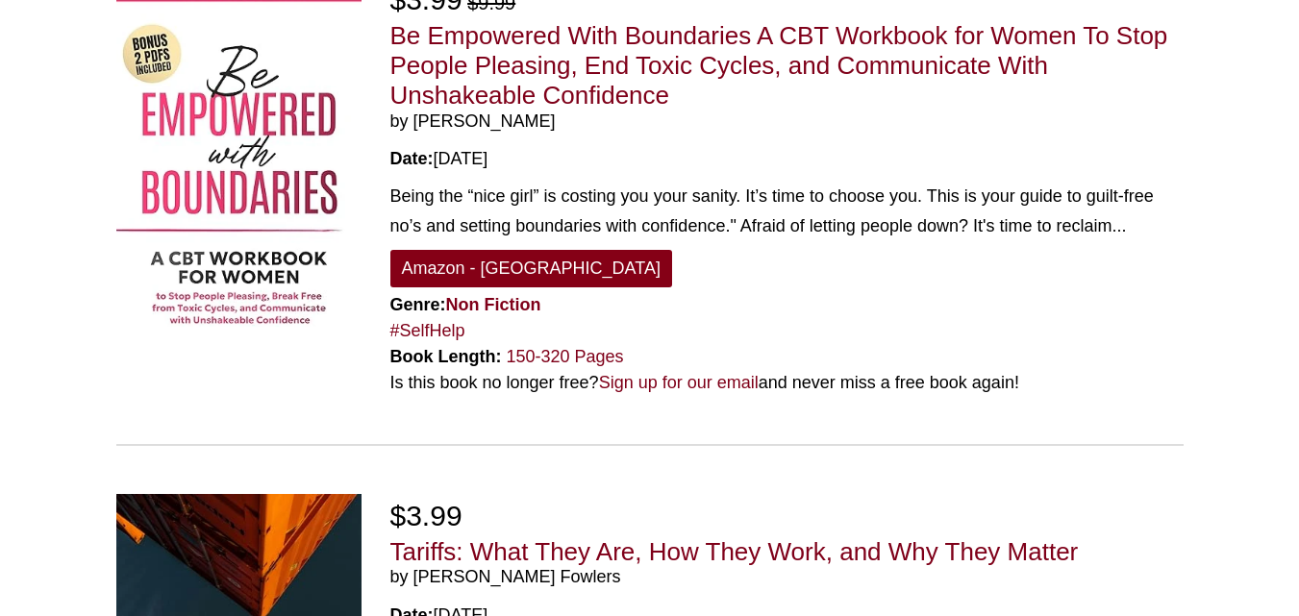
scroll to position [3489, 0]
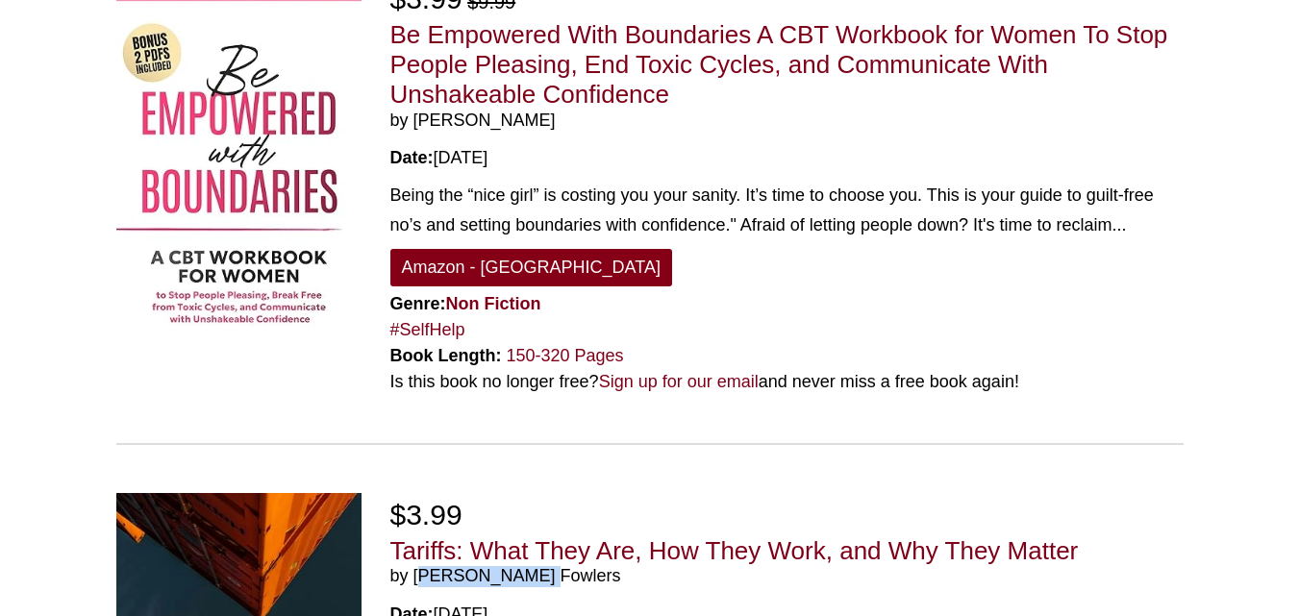
drag, startPoint x: 540, startPoint y: 343, endPoint x: 415, endPoint y: 341, distance: 124.1
click at [415, 566] on span "by [PERSON_NAME] Fowlers" at bounding box center [786, 576] width 793 height 21
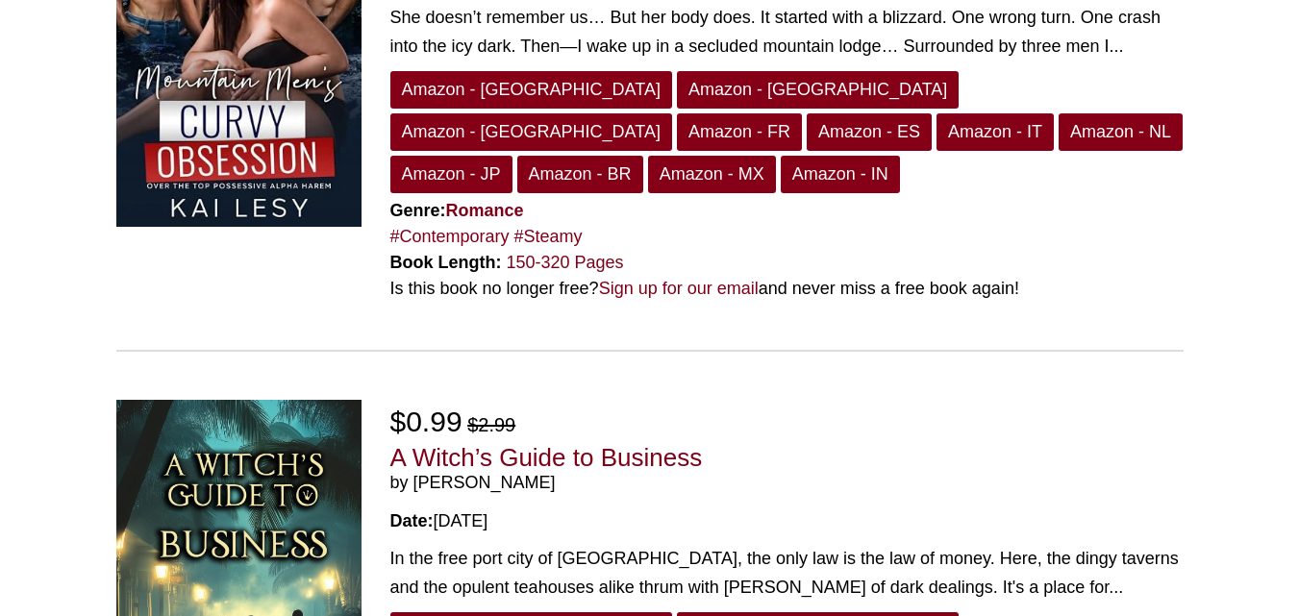
scroll to position [4696, 0]
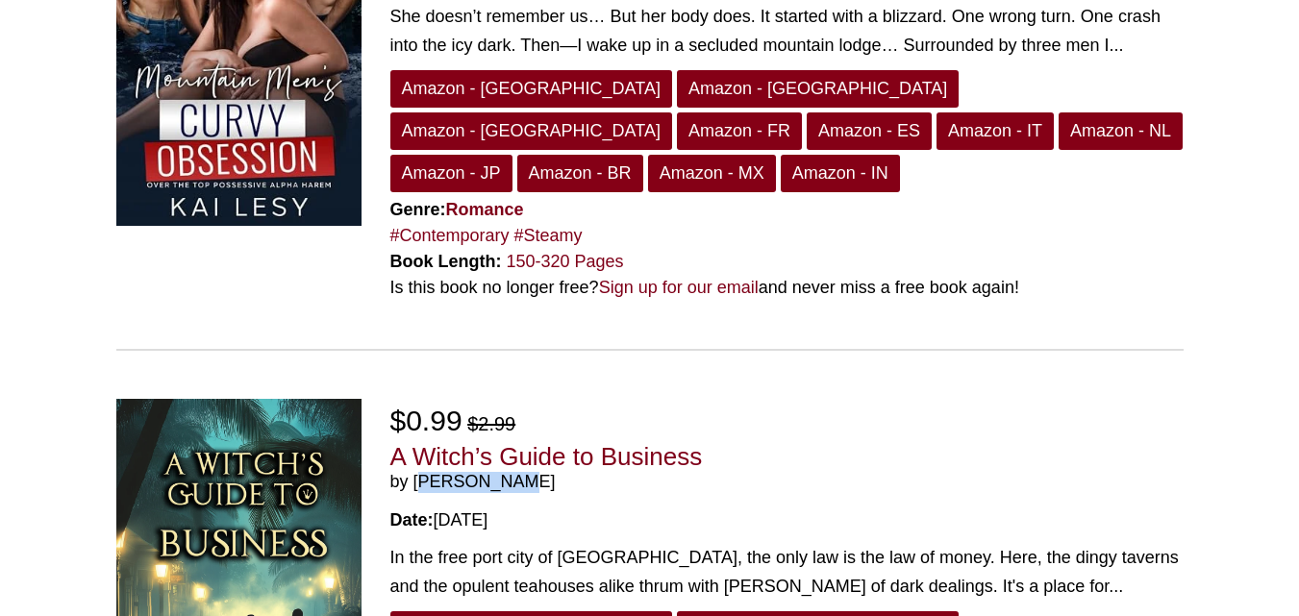
drag, startPoint x: 538, startPoint y: 173, endPoint x: 412, endPoint y: 175, distance: 126.0
click at [412, 472] on span "by [PERSON_NAME]" at bounding box center [786, 482] width 793 height 21
